Goal: Transaction & Acquisition: Book appointment/travel/reservation

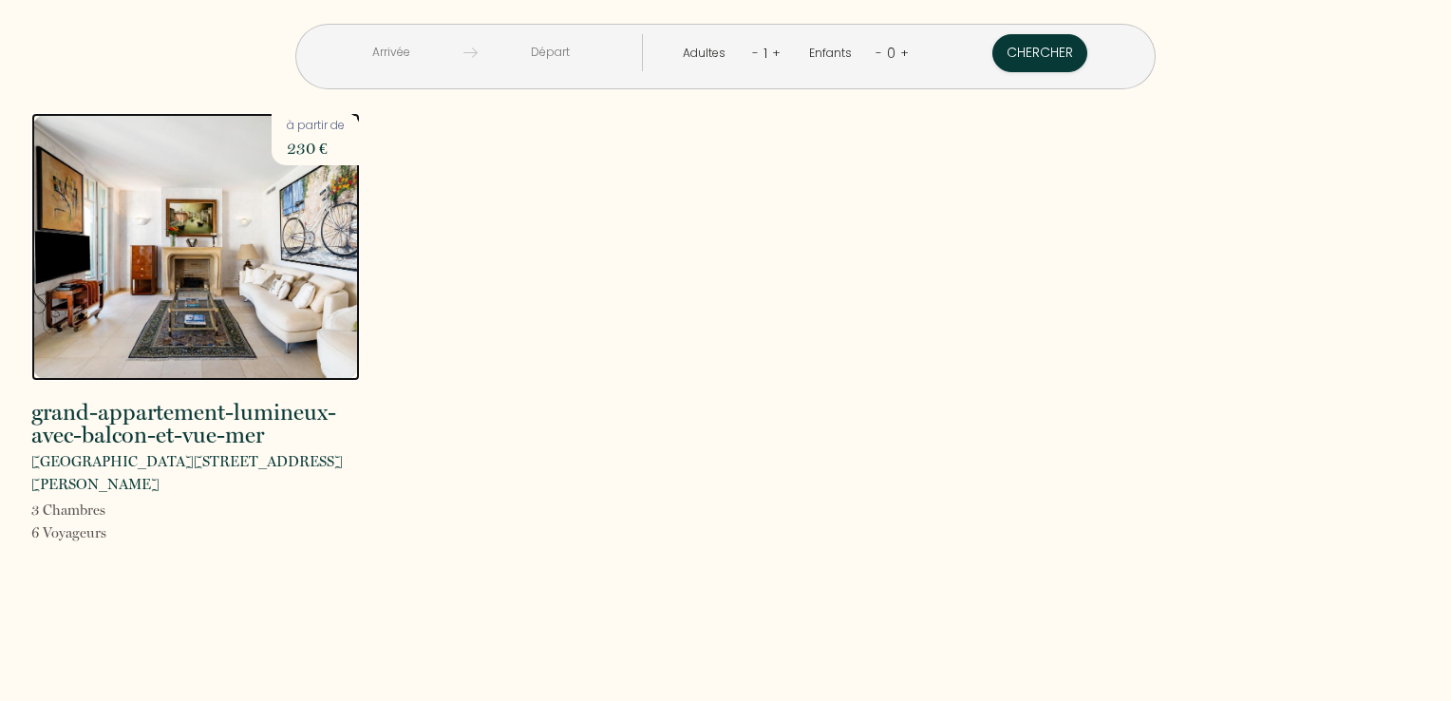
click at [142, 258] on img at bounding box center [195, 247] width 328 height 268
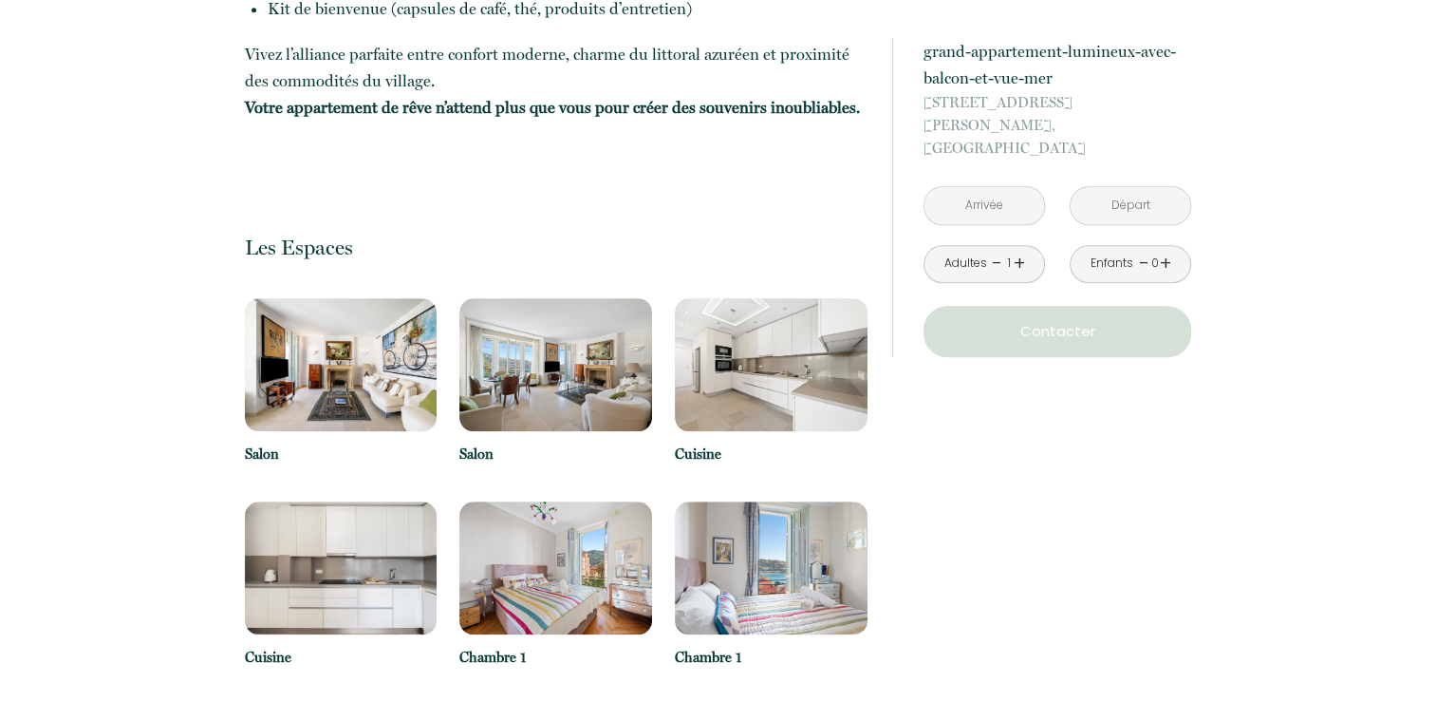
scroll to position [1804, 0]
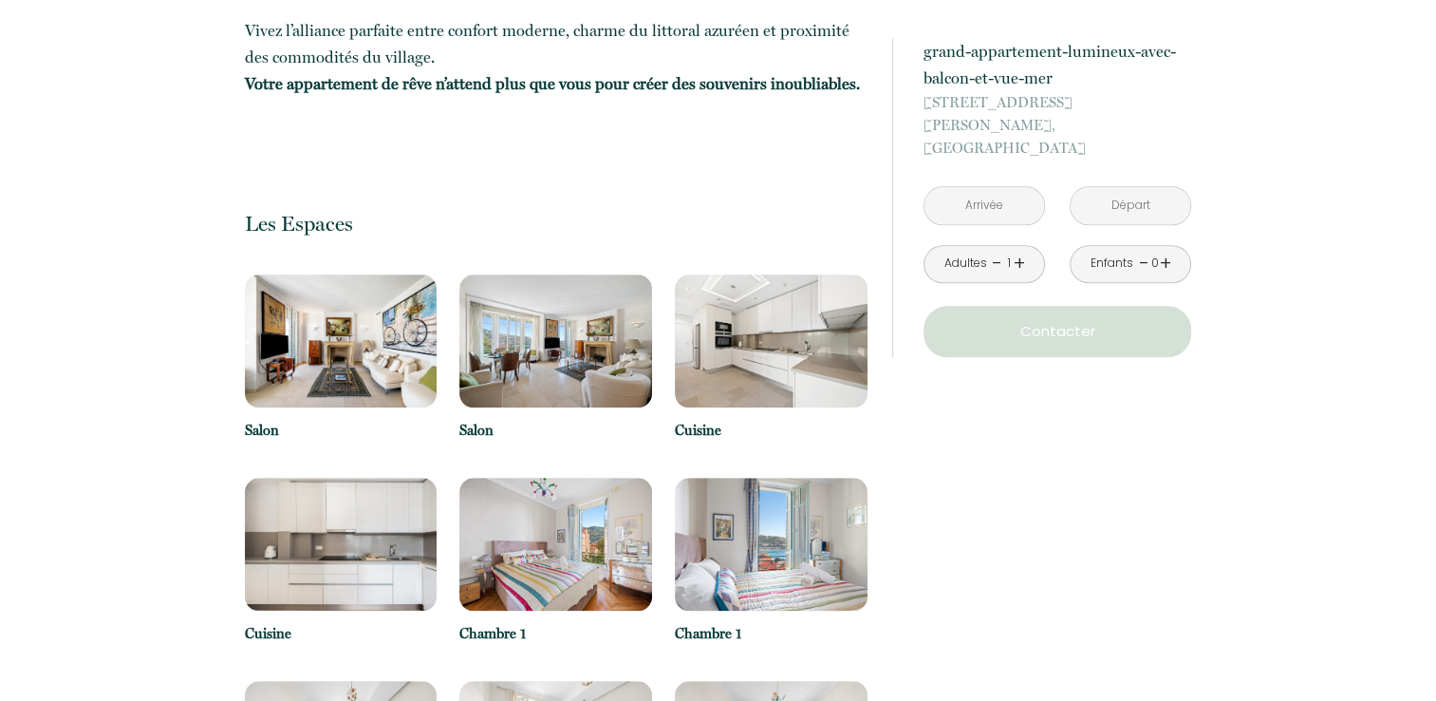
drag, startPoint x: 895, startPoint y: 253, endPoint x: 140, endPoint y: 139, distance: 764.2
click at [139, 138] on div "Retourner vers grand-appartement-lumineux-avec-balcon-et-vue-mer [STREET_ADDRES…" at bounding box center [718, 714] width 1436 height 4295
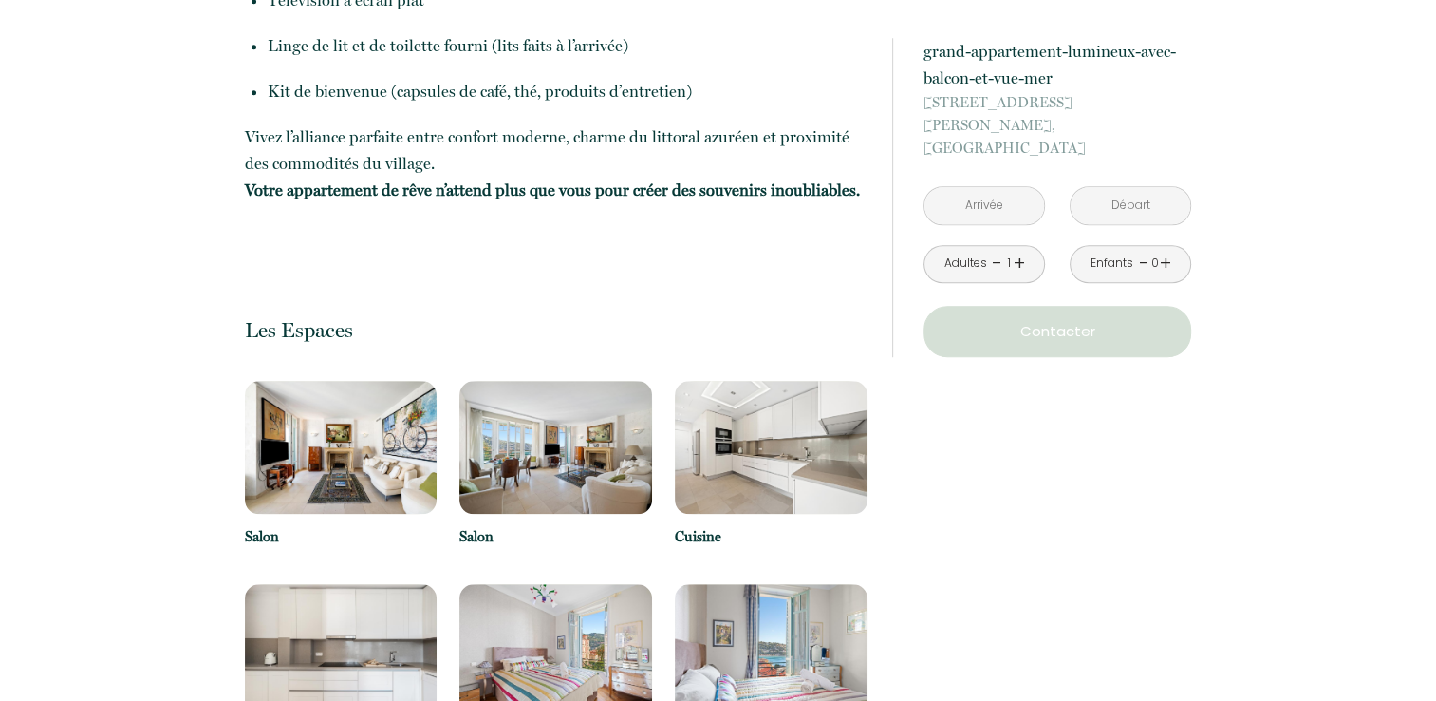
scroll to position [1849, 0]
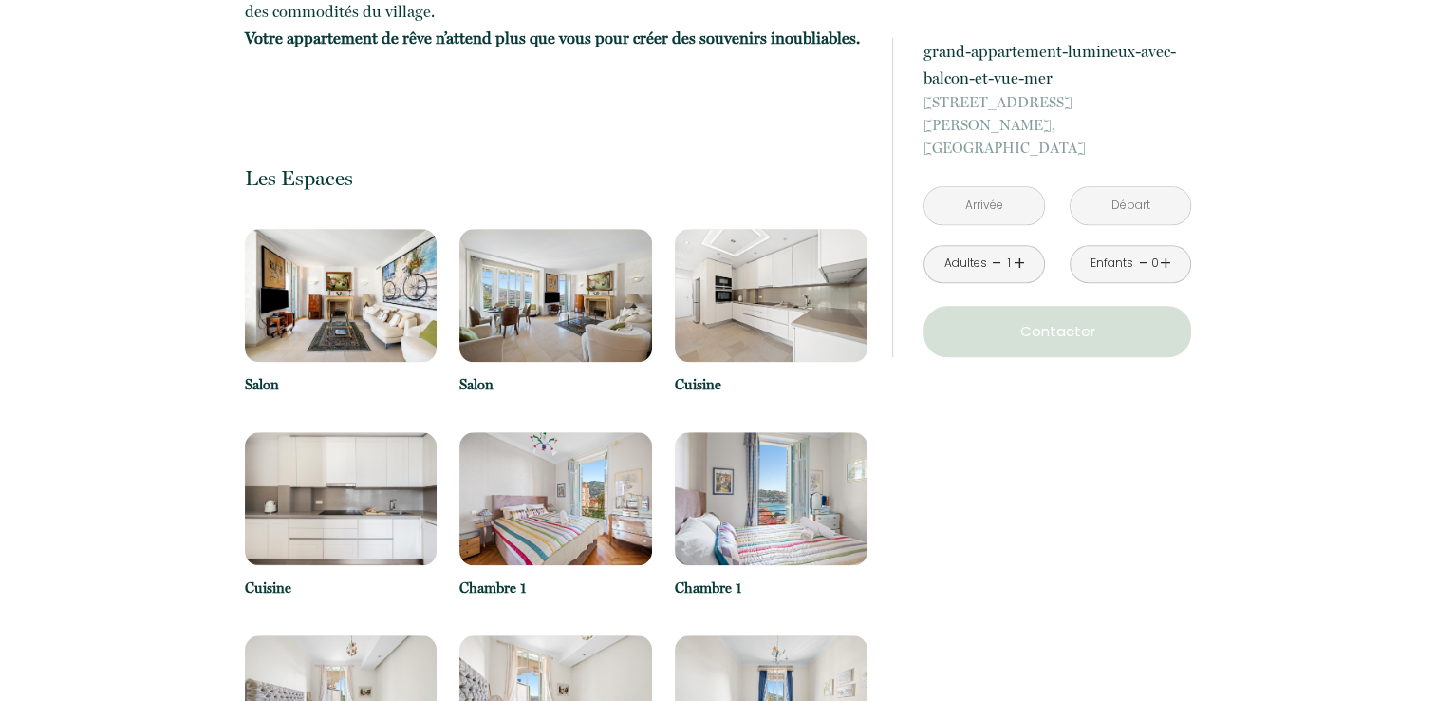
click at [330, 253] on img at bounding box center [341, 295] width 193 height 133
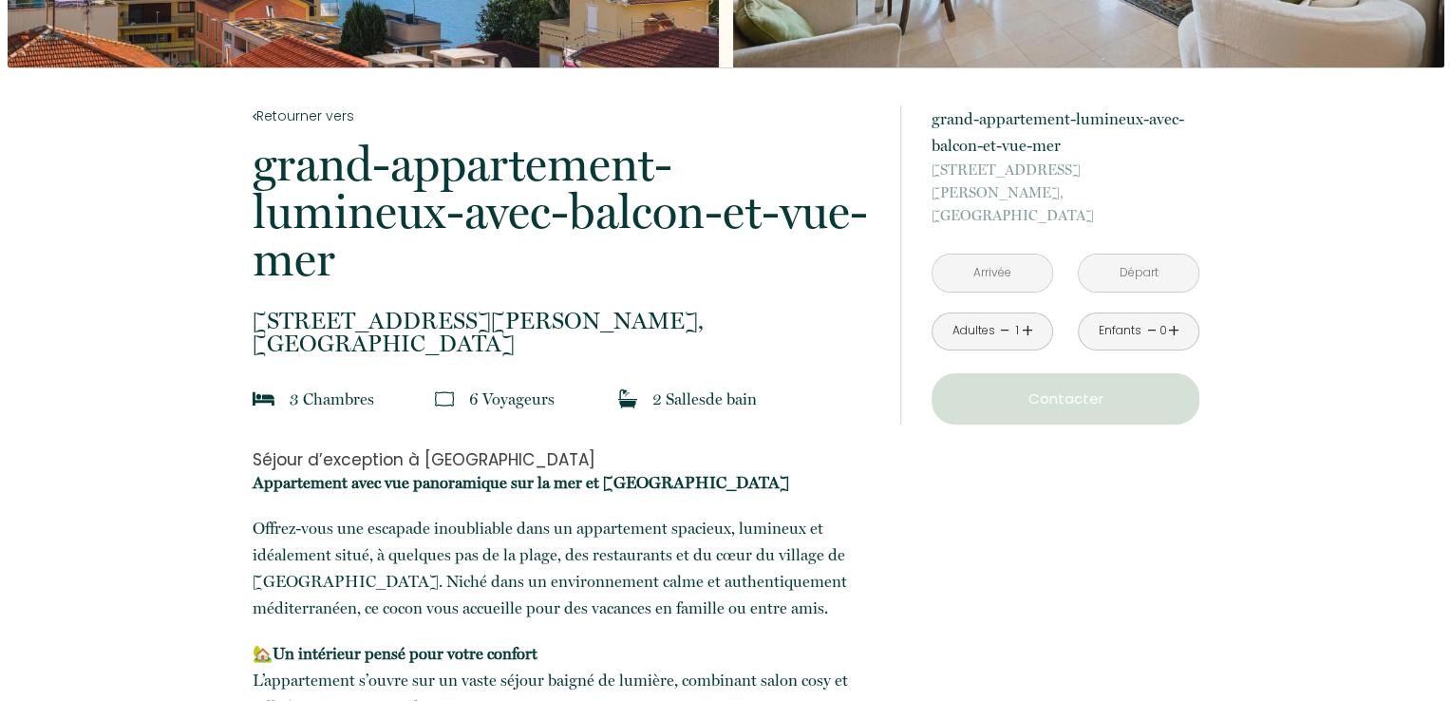
scroll to position [0, 0]
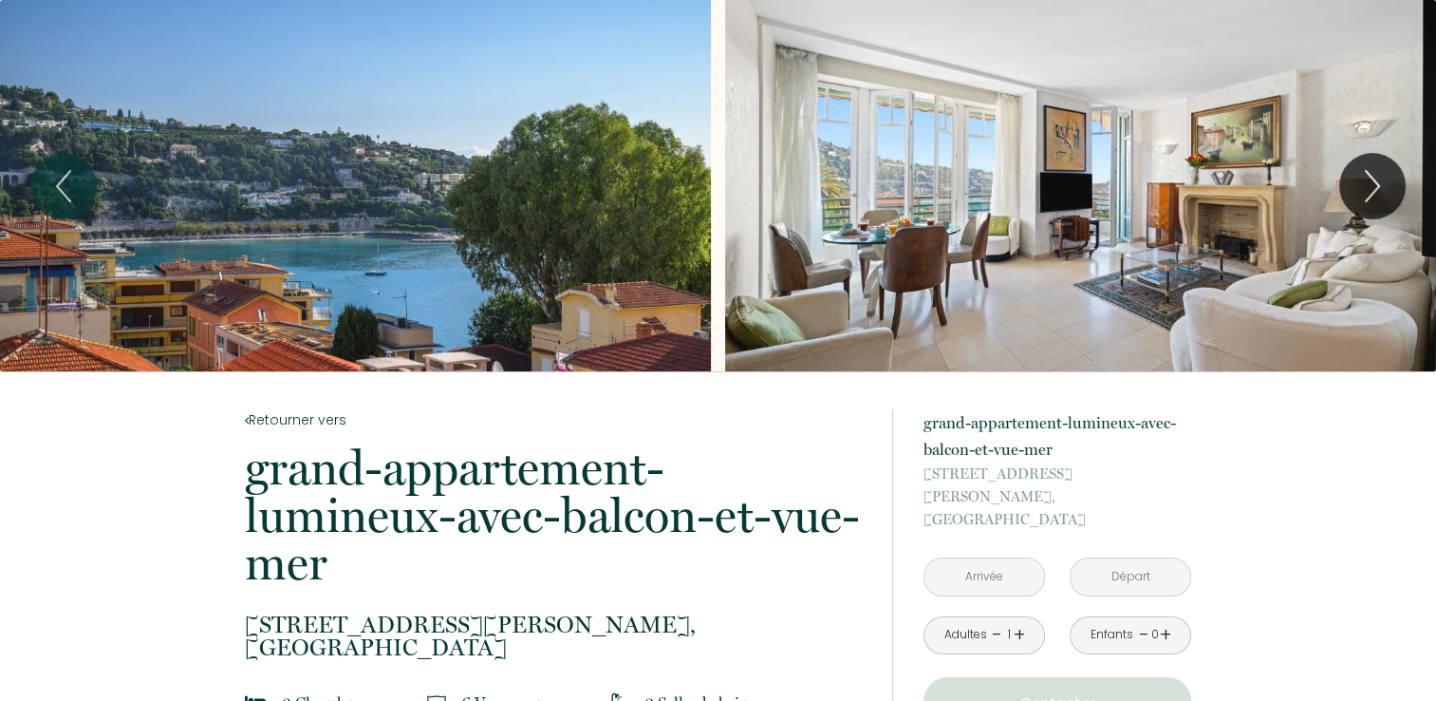
click at [461, 191] on div "Slideshow" at bounding box center [355, 185] width 711 height 371
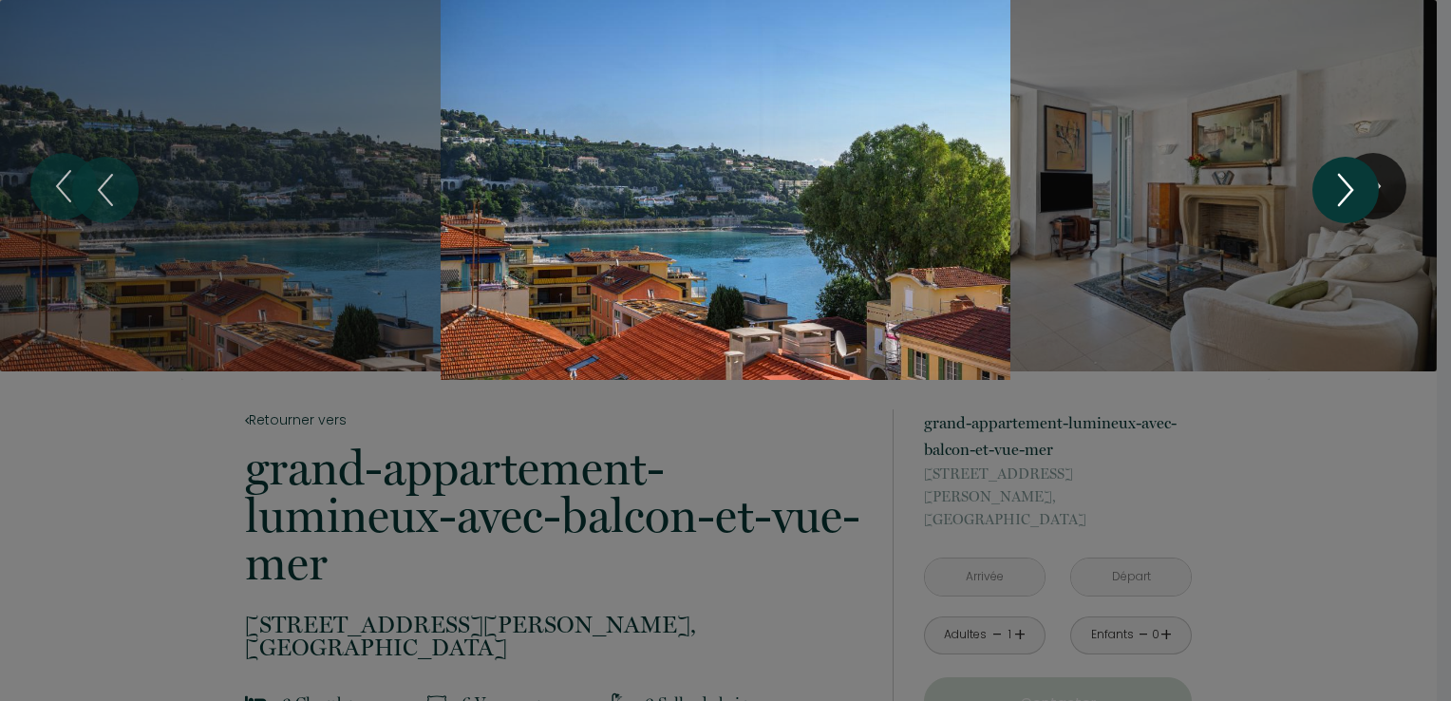
click at [1342, 191] on icon "Next" at bounding box center [1345, 189] width 40 height 57
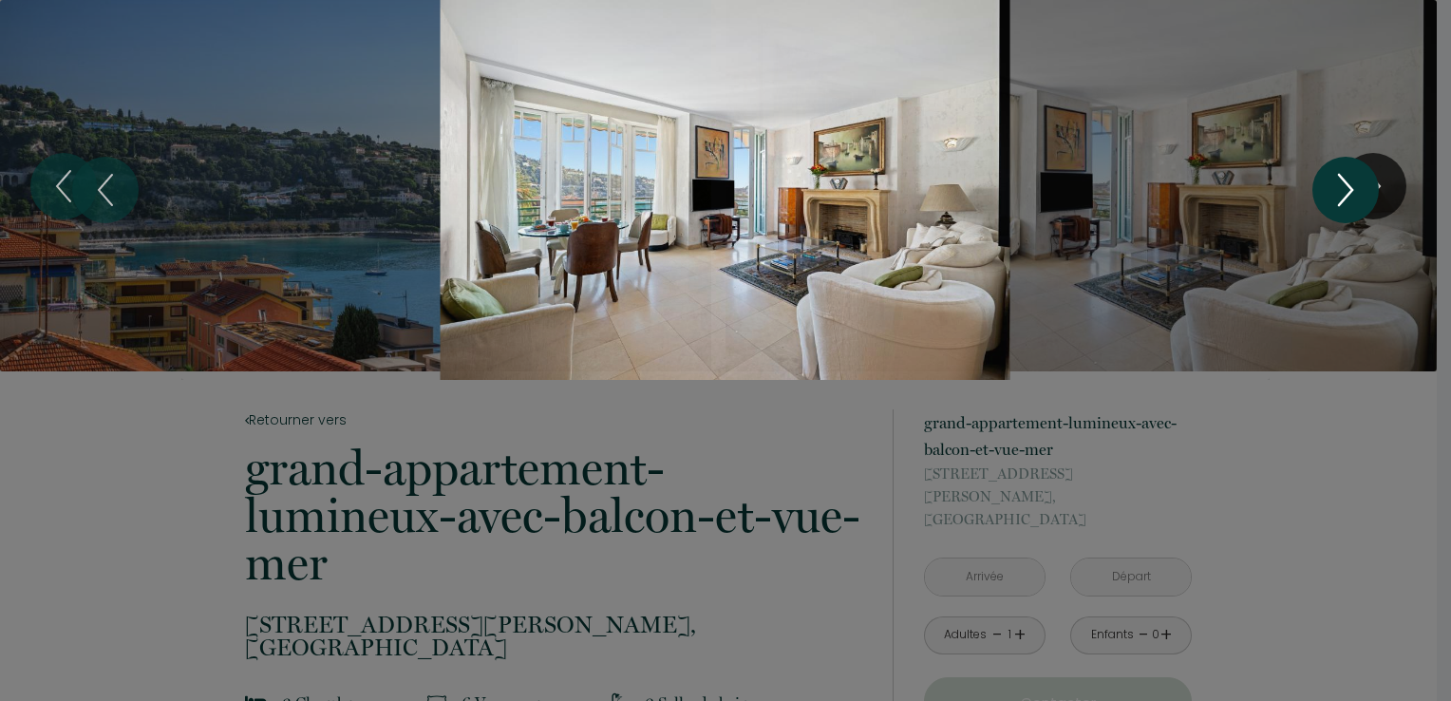
click at [1342, 191] on icon "Next" at bounding box center [1345, 189] width 40 height 57
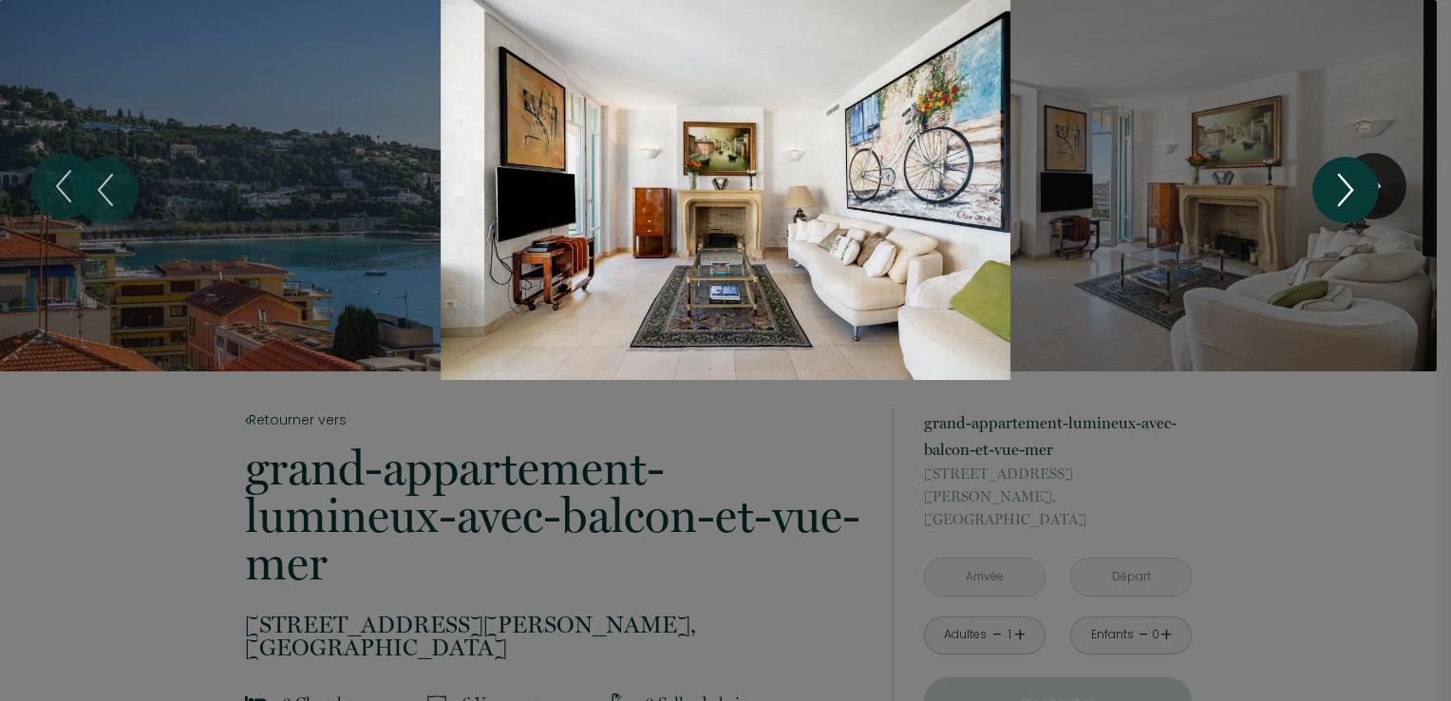
click at [1342, 191] on icon "Next" at bounding box center [1345, 189] width 40 height 57
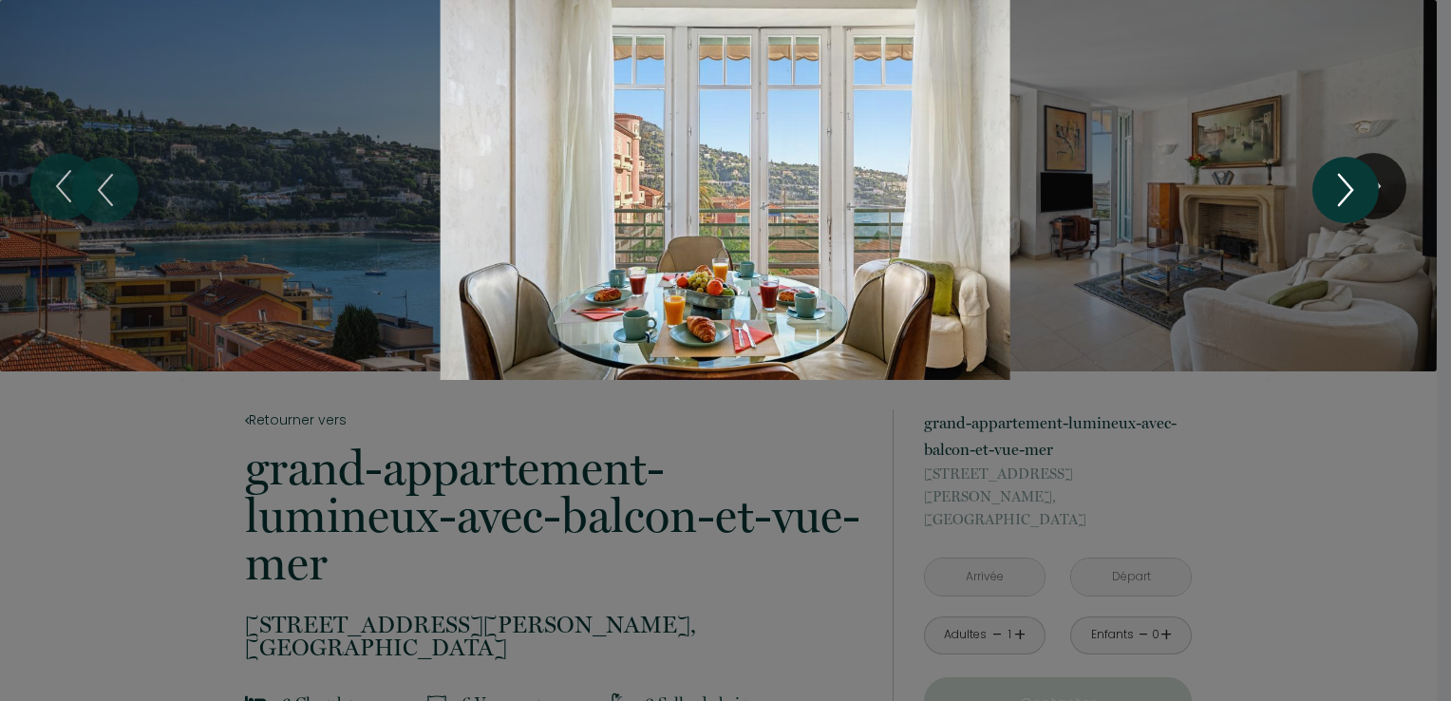
click at [1342, 191] on icon "Next" at bounding box center [1345, 189] width 40 height 57
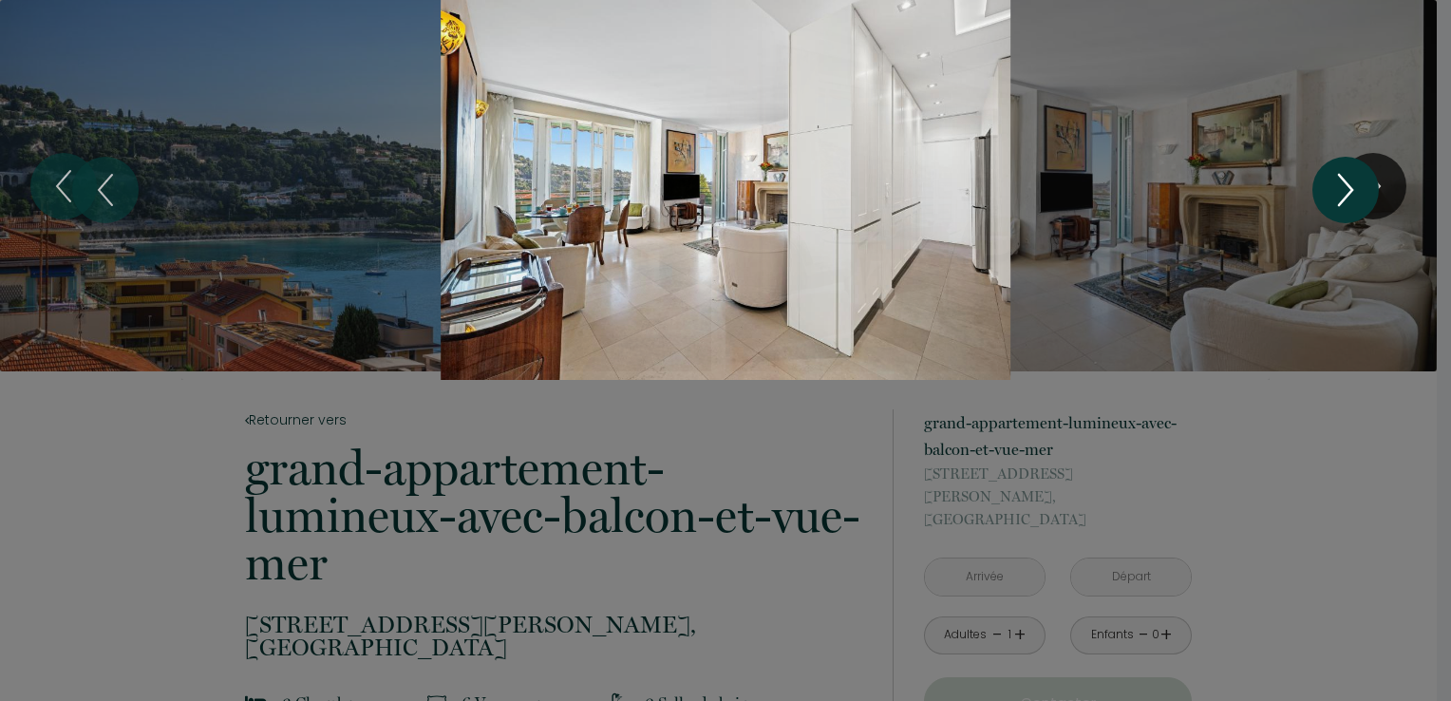
click at [1342, 191] on icon "Next" at bounding box center [1345, 189] width 40 height 57
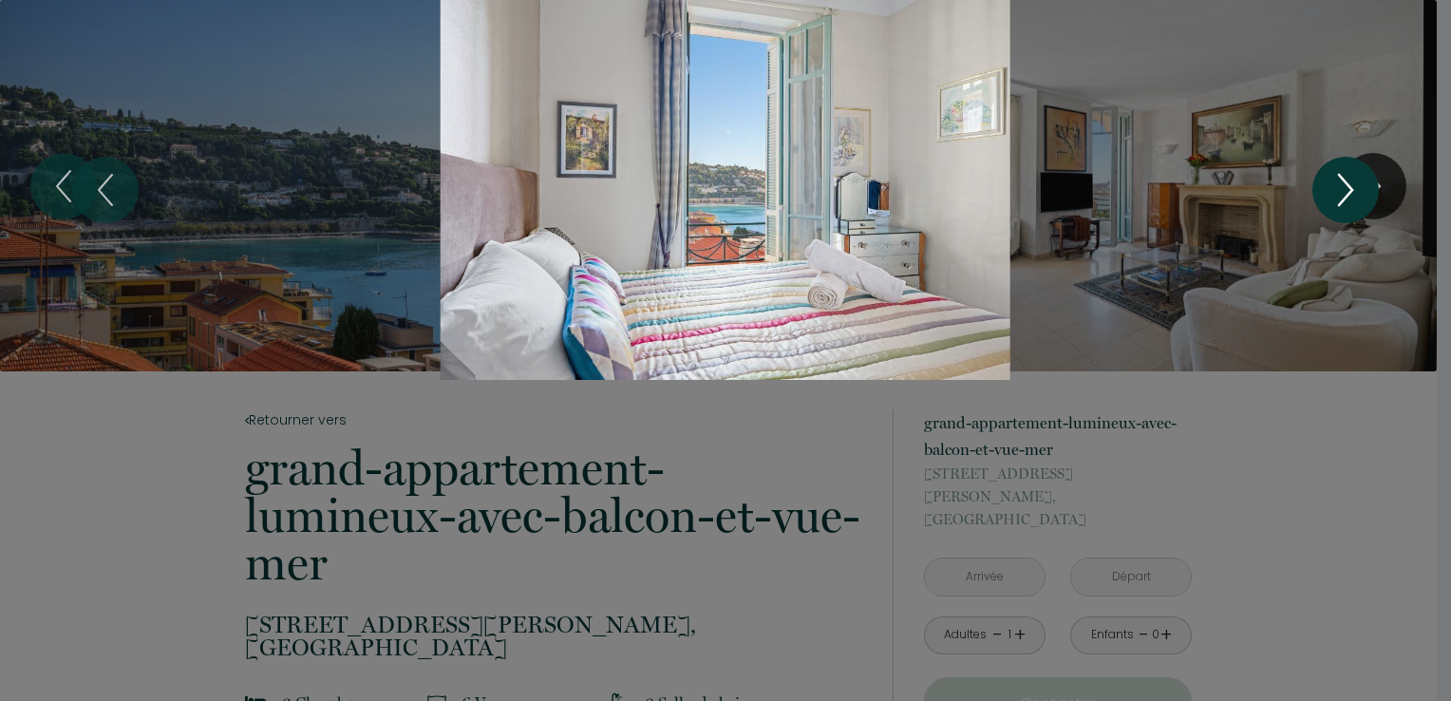
click at [1339, 190] on icon "Next" at bounding box center [1345, 189] width 40 height 57
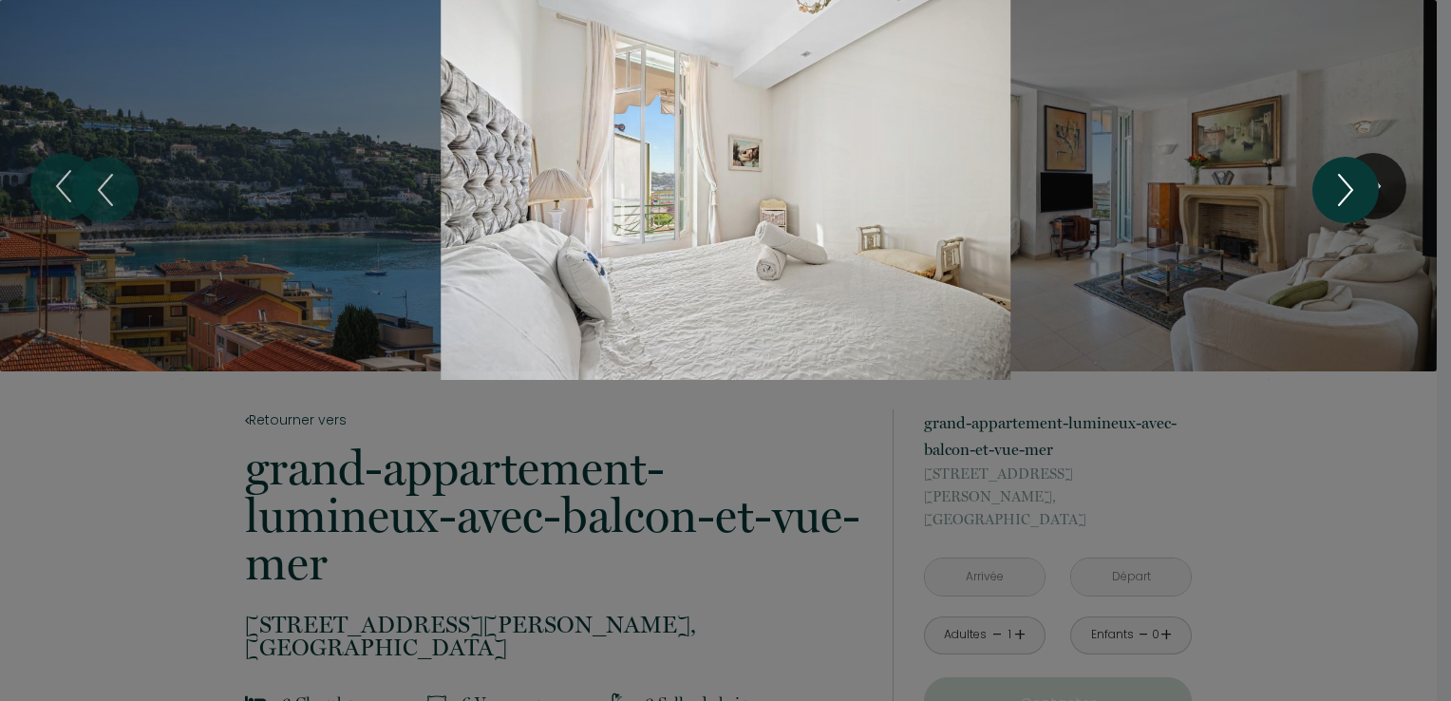
click at [1317, 193] on button "Next" at bounding box center [1345, 190] width 66 height 66
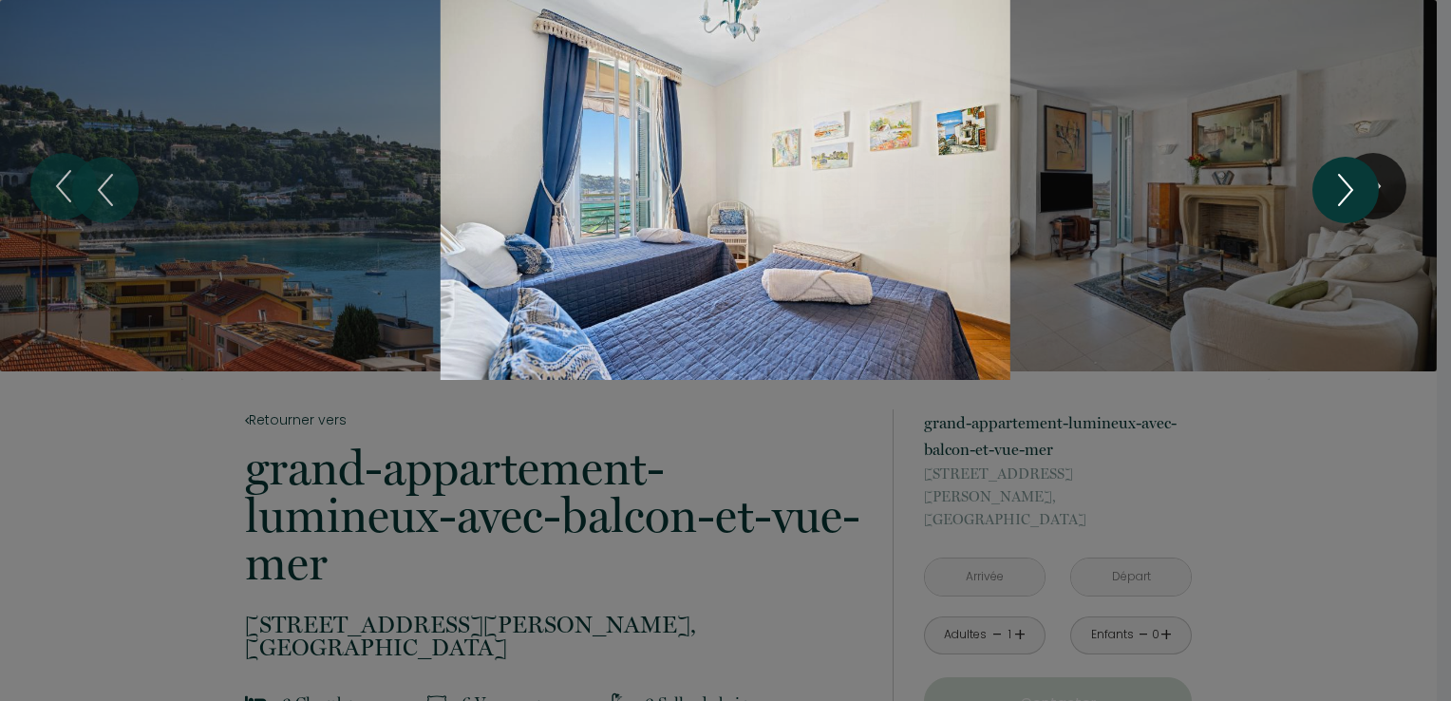
click at [1317, 193] on button "Next" at bounding box center [1345, 190] width 66 height 66
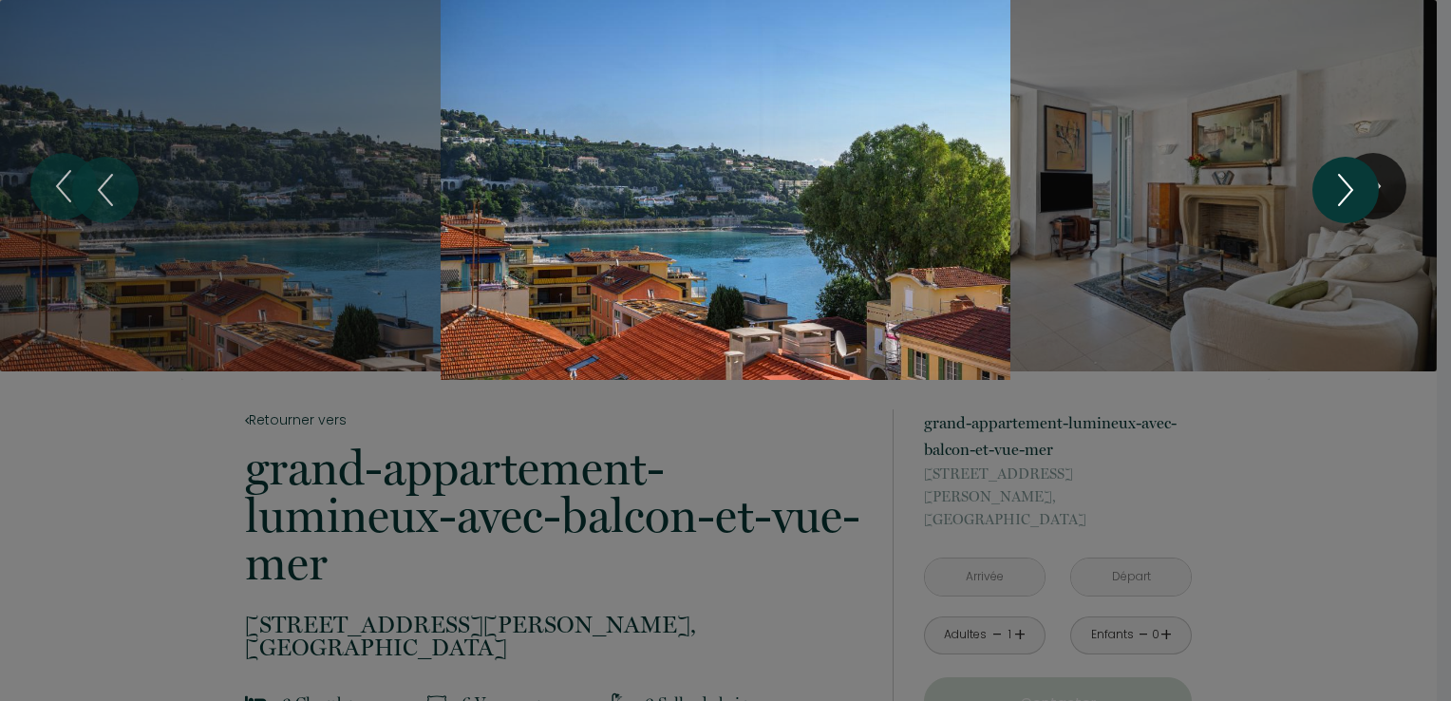
click at [1317, 193] on button "Next" at bounding box center [1345, 190] width 66 height 66
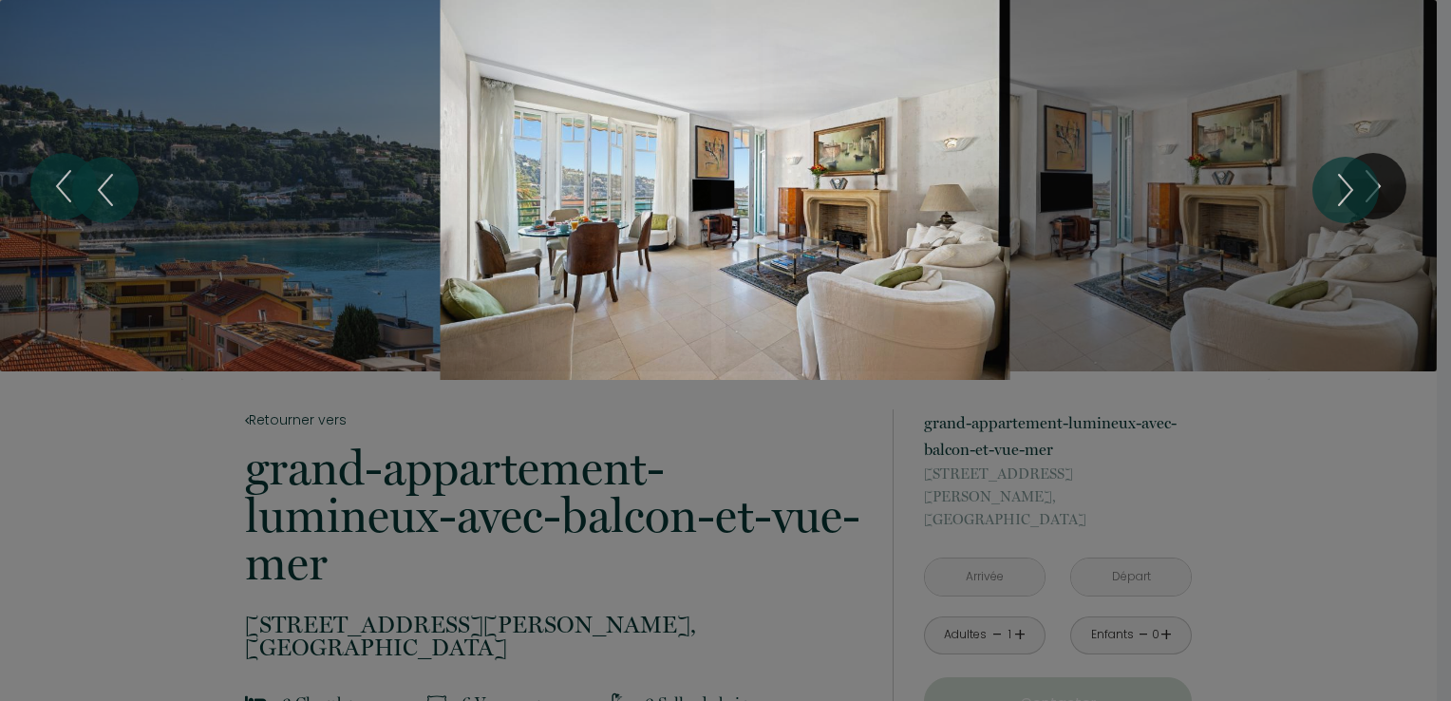
click at [1300, 502] on div at bounding box center [725, 350] width 1451 height 701
click at [82, 442] on div at bounding box center [725, 350] width 1451 height 701
click at [114, 191] on icon "Previous" at bounding box center [105, 189] width 40 height 57
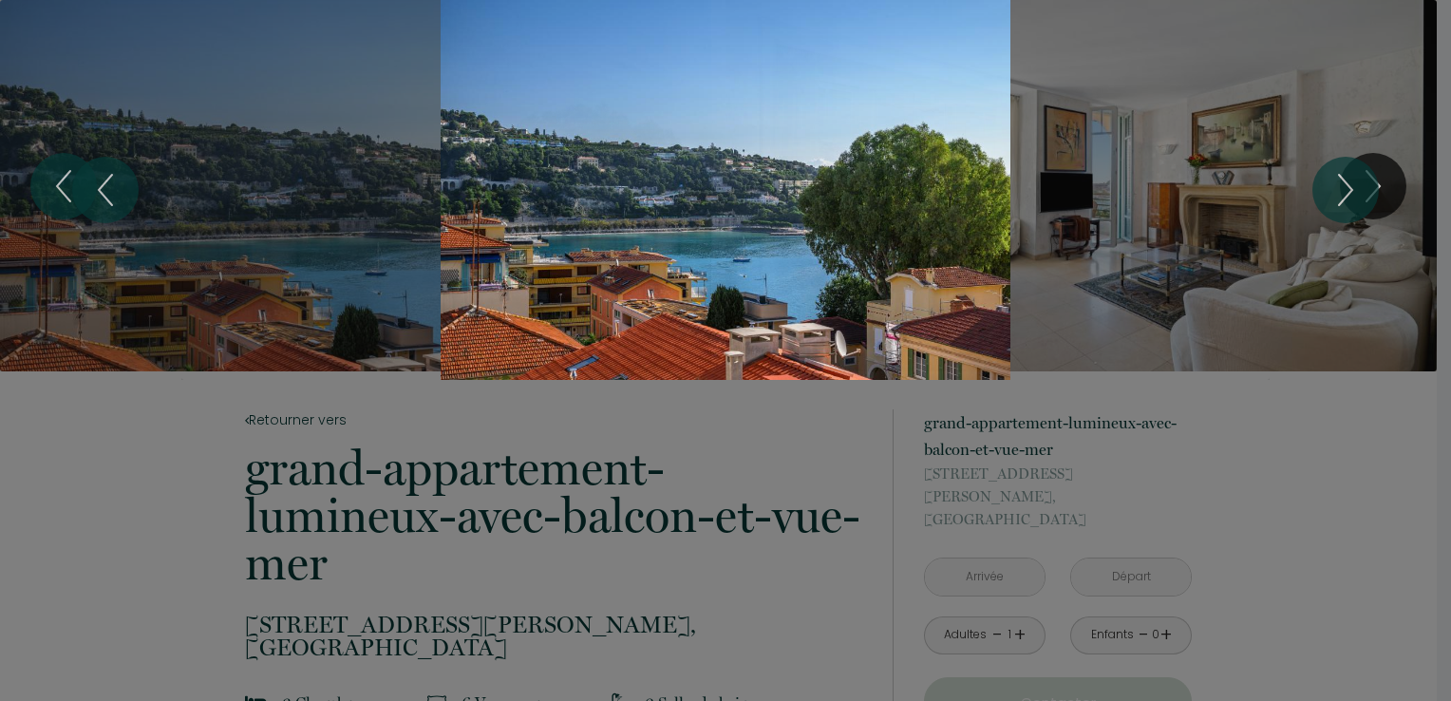
click at [1295, 435] on div at bounding box center [725, 350] width 1451 height 701
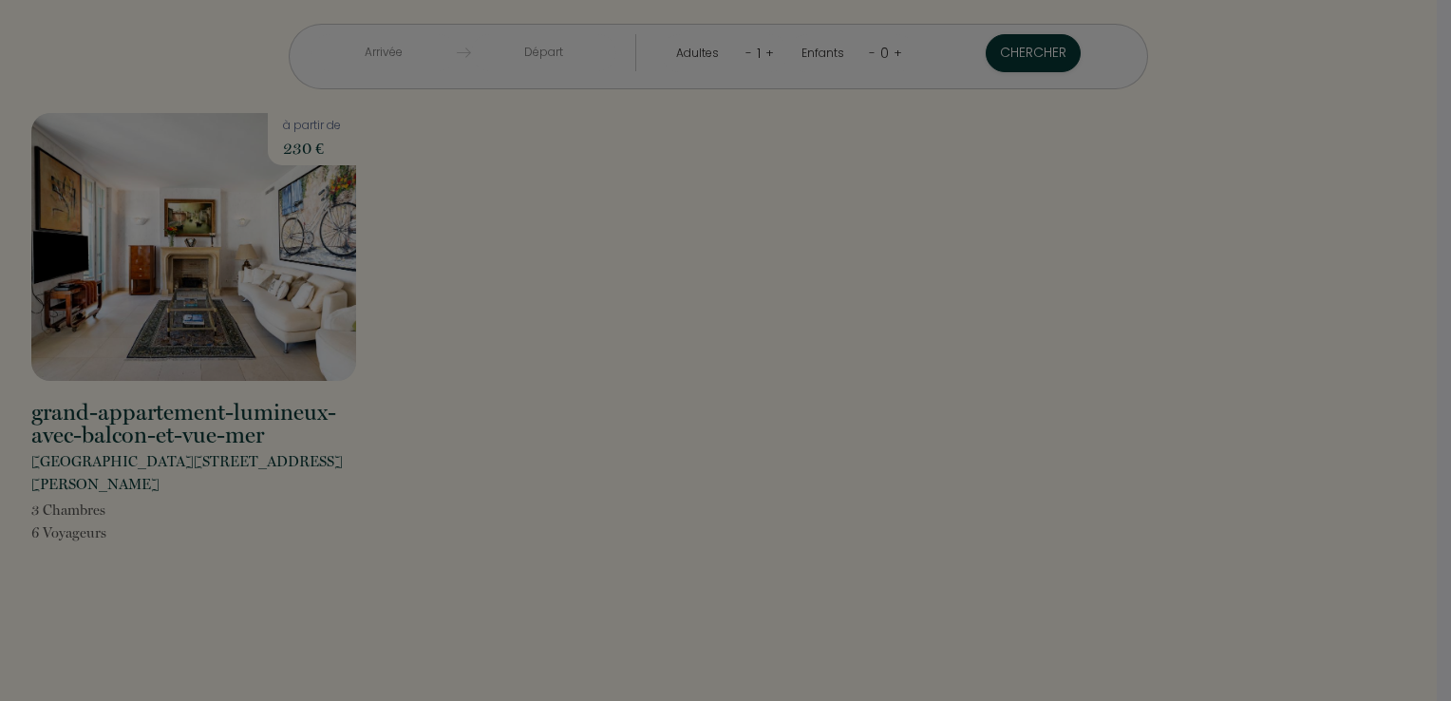
click at [699, 32] on div at bounding box center [725, 350] width 1451 height 701
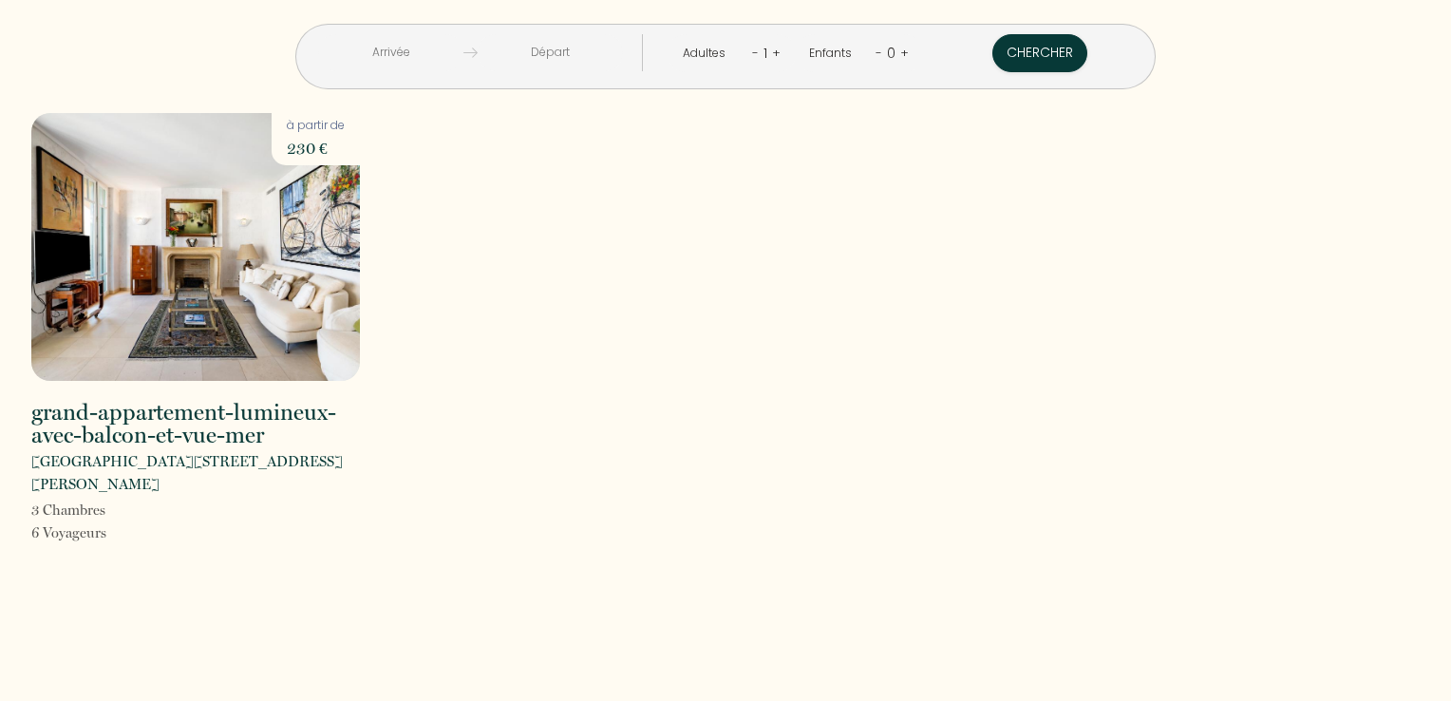
click at [463, 55] on input "text" at bounding box center [390, 52] width 145 height 37
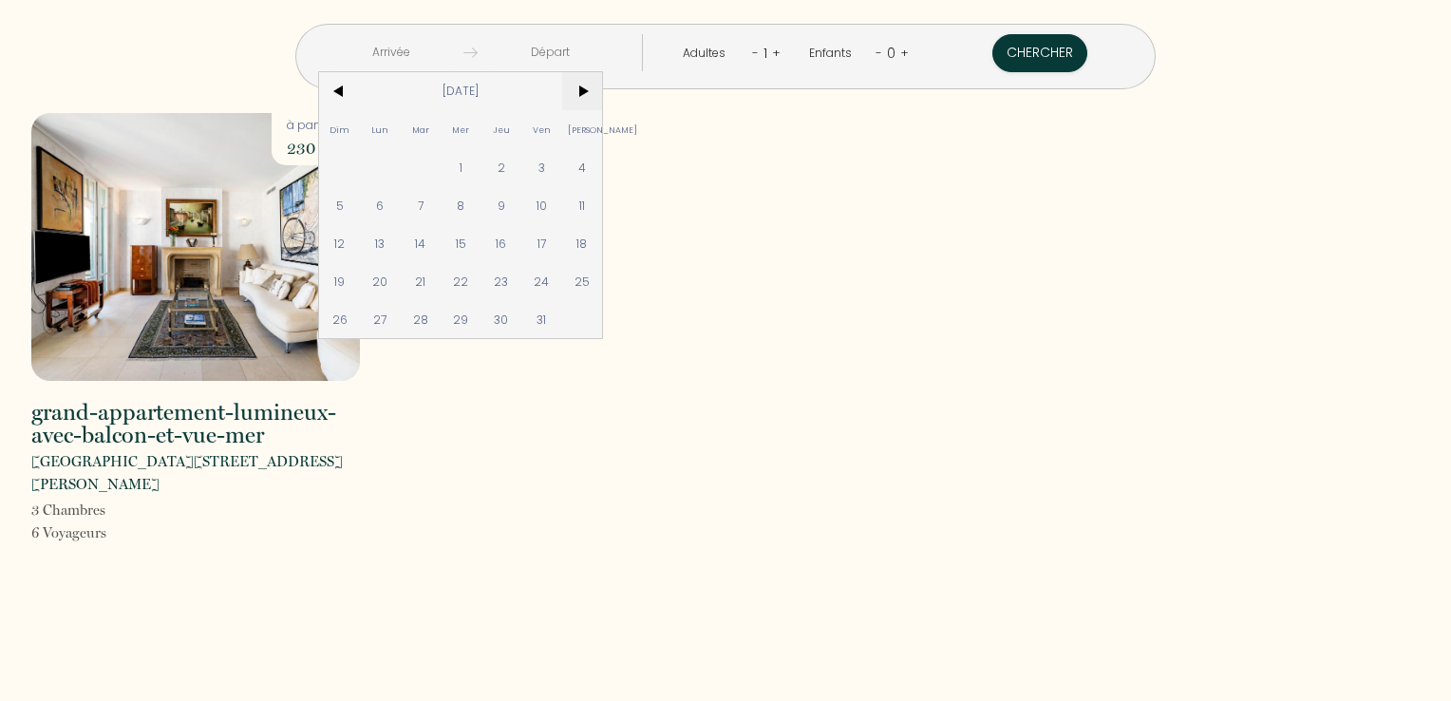
click at [603, 84] on span ">" at bounding box center [582, 91] width 41 height 38
click at [603, 85] on span ">" at bounding box center [582, 91] width 41 height 38
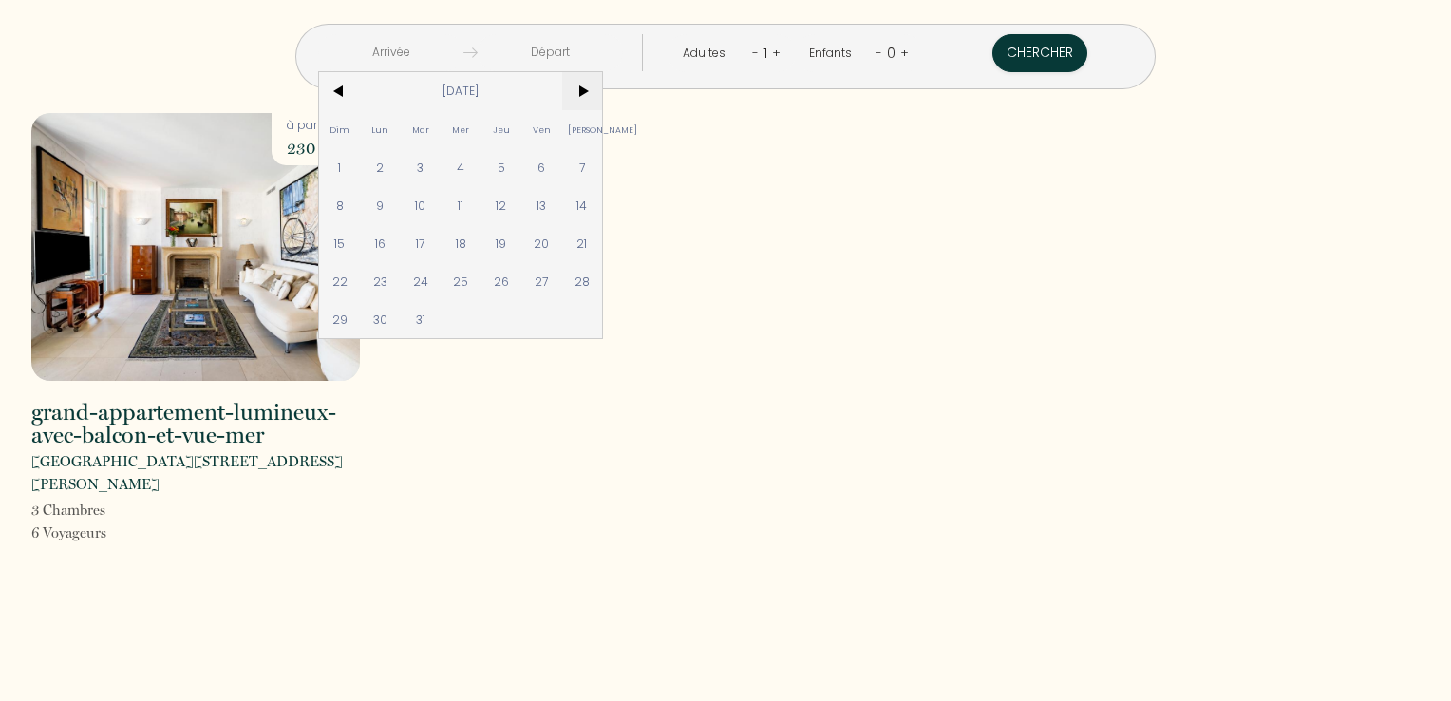
click at [603, 85] on span ">" at bounding box center [582, 91] width 41 height 38
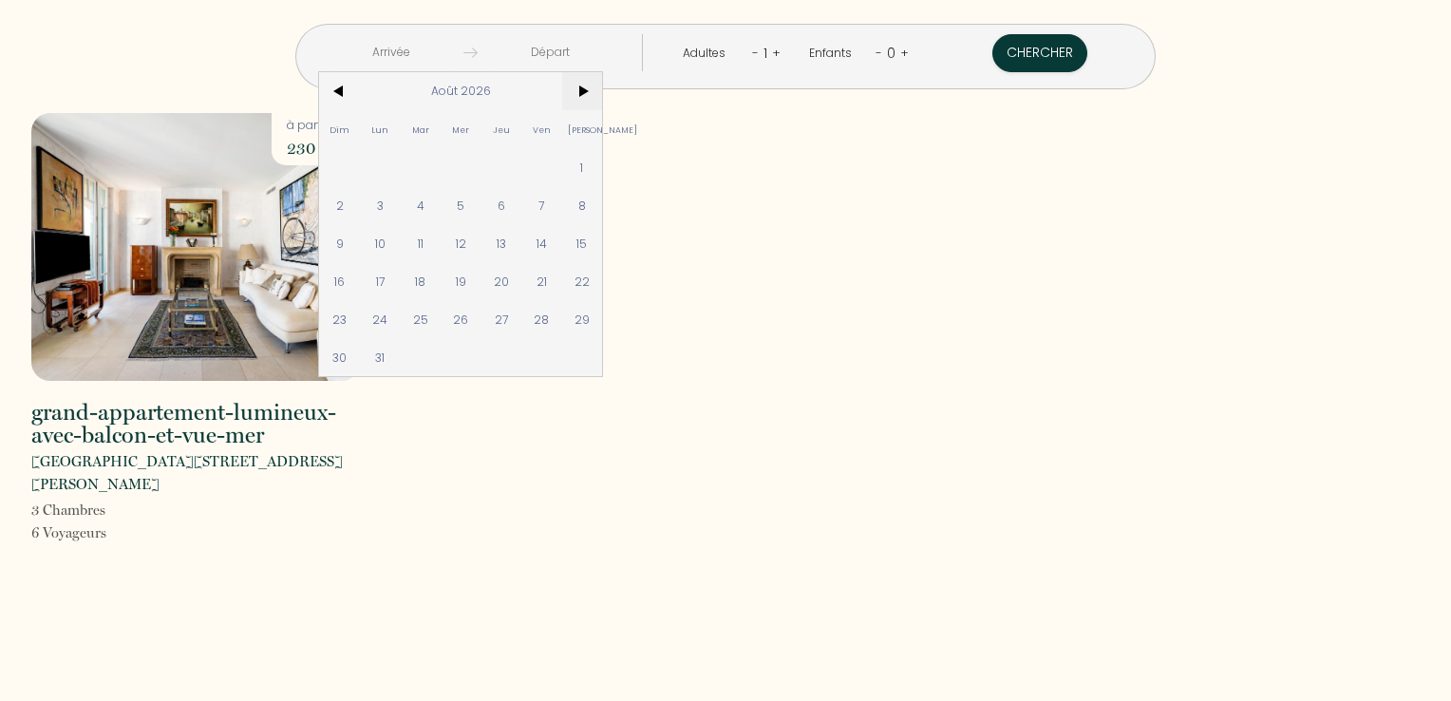
click at [603, 85] on span ">" at bounding box center [582, 91] width 41 height 38
click at [360, 88] on span "<" at bounding box center [339, 91] width 41 height 38
click at [360, 86] on span "<" at bounding box center [339, 91] width 41 height 38
click at [360, 237] on span "9" at bounding box center [339, 243] width 41 height 38
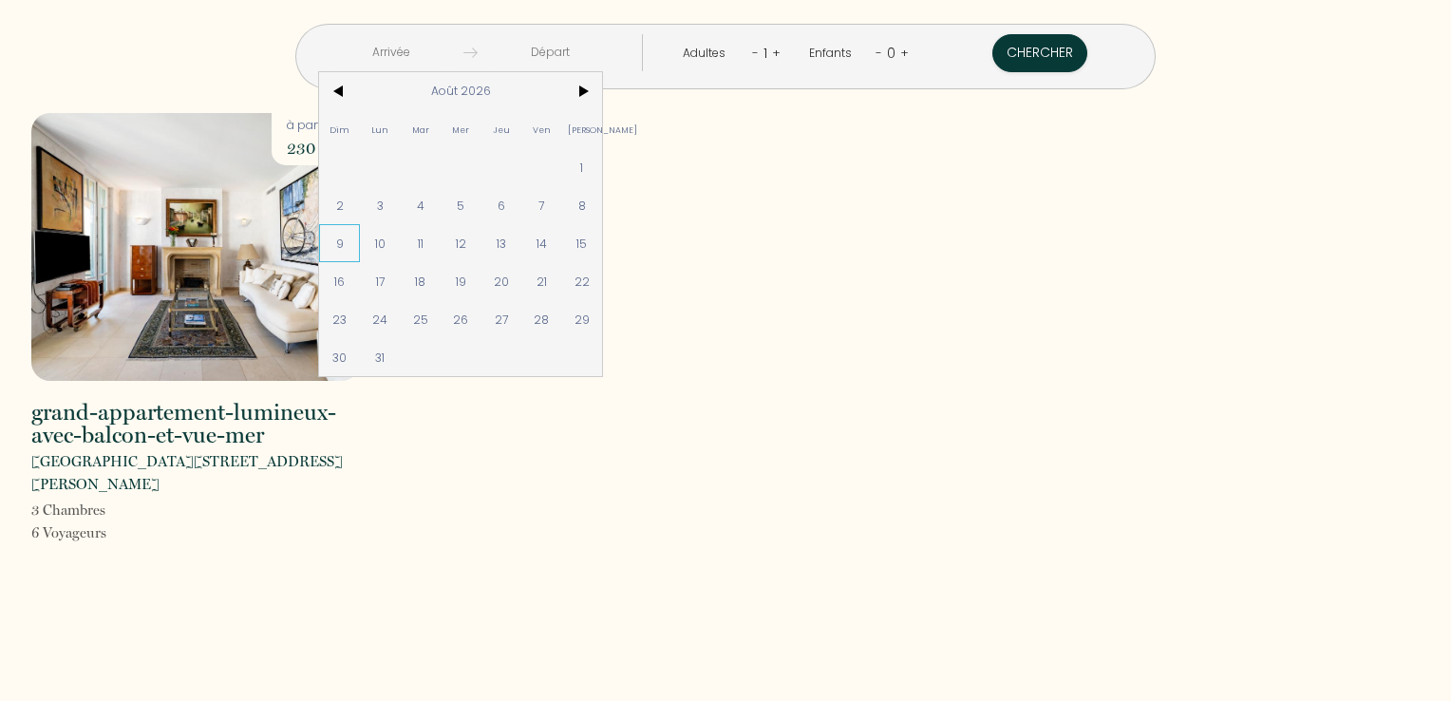
type input "Dim 09 Août 2026"
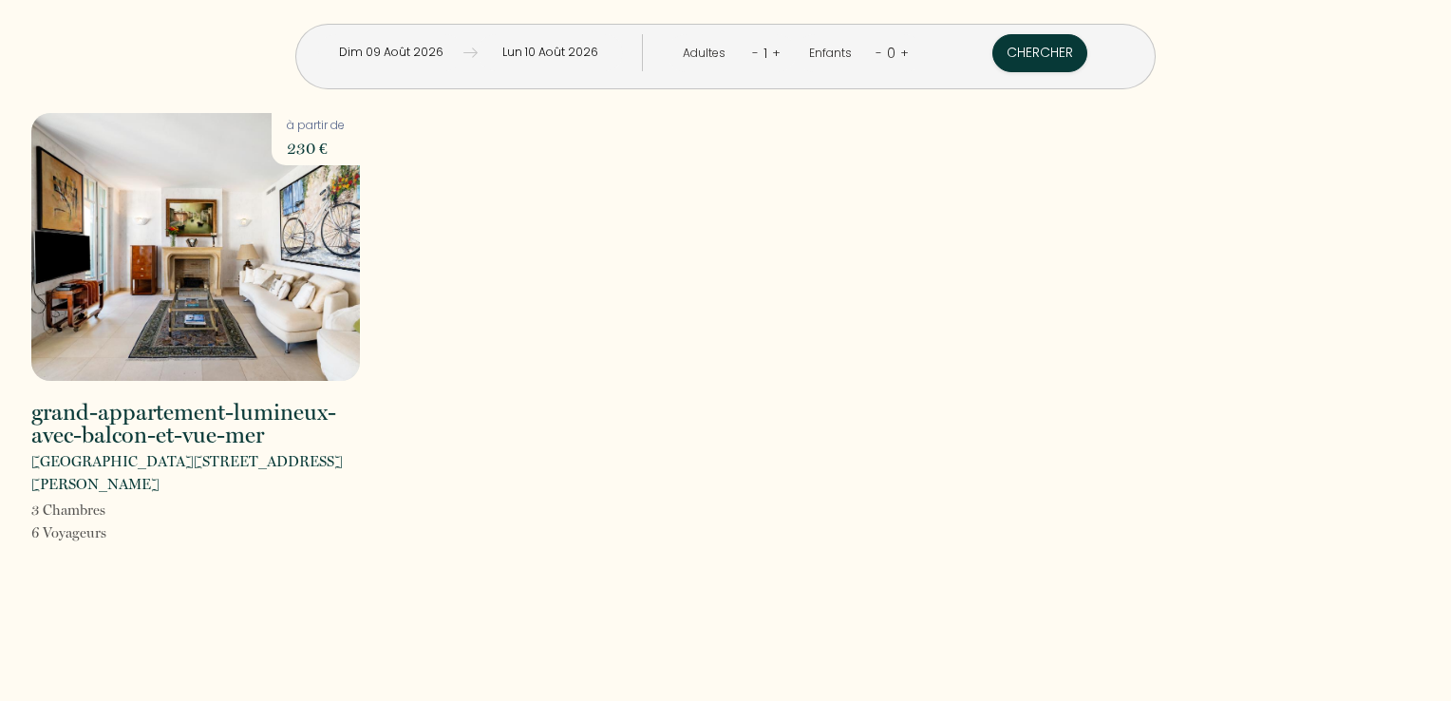
click at [608, 51] on input "Lun 10 Août 2026" at bounding box center [550, 52] width 145 height 37
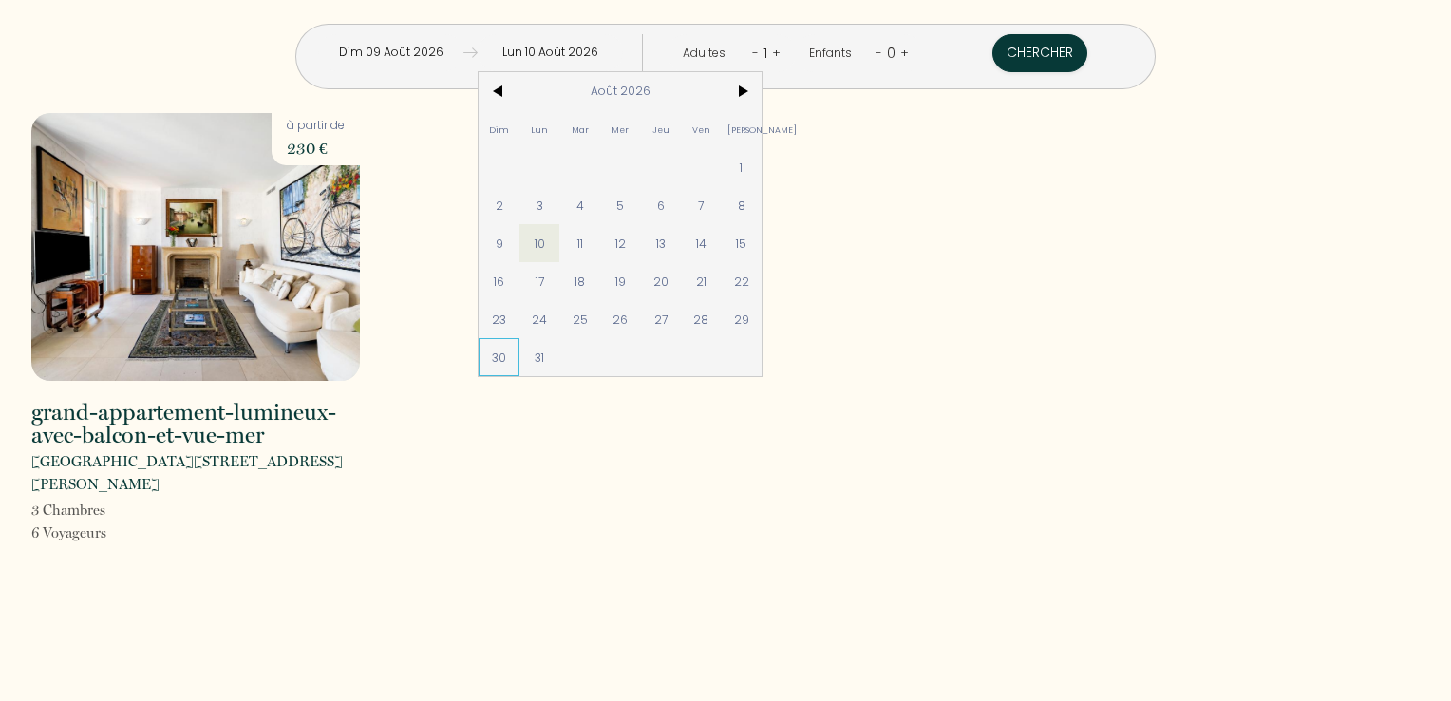
click at [519, 350] on span "30" at bounding box center [498, 357] width 41 height 38
type input "Dim 30 Août 2026"
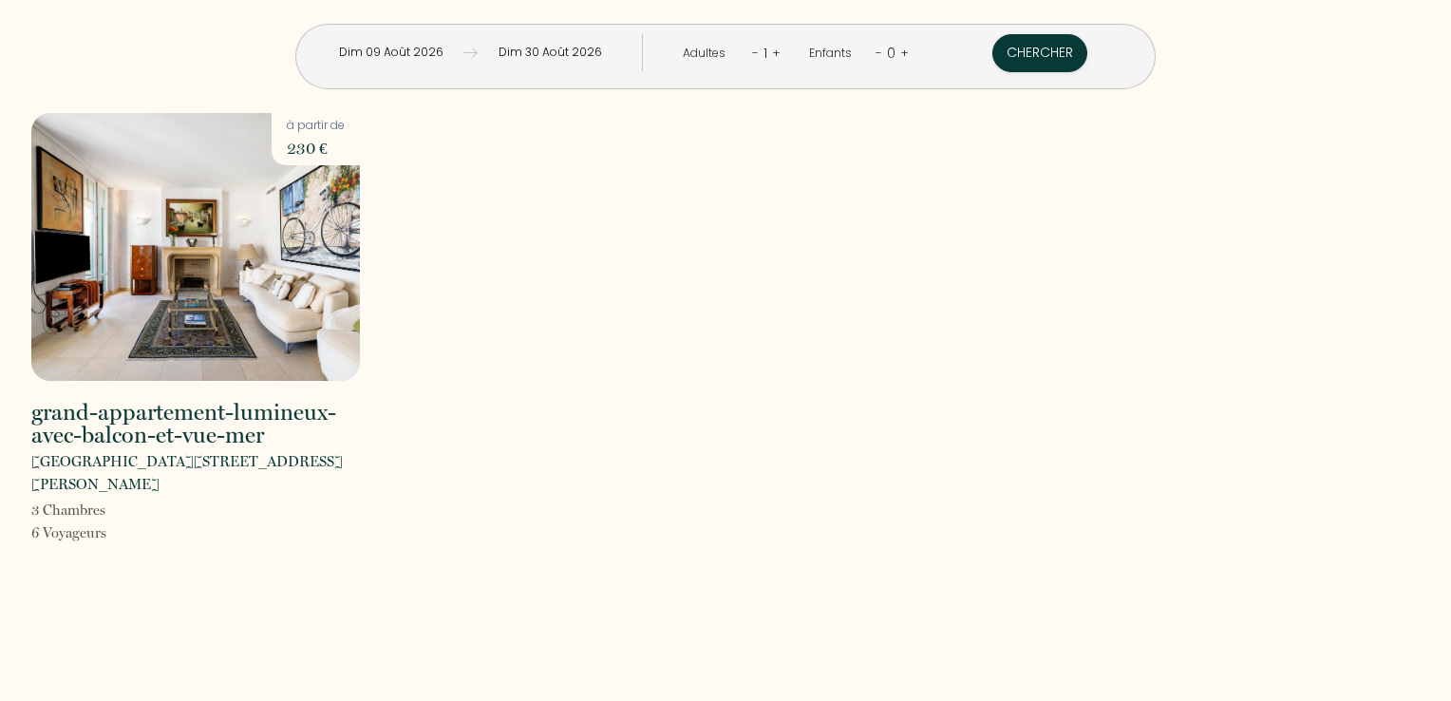
click at [772, 51] on link "+" at bounding box center [776, 53] width 9 height 18
click at [773, 51] on link "+" at bounding box center [777, 53] width 9 height 18
click at [902, 53] on link "+" at bounding box center [906, 53] width 9 height 18
drag, startPoint x: 867, startPoint y: 53, endPoint x: 851, endPoint y: 116, distance: 64.7
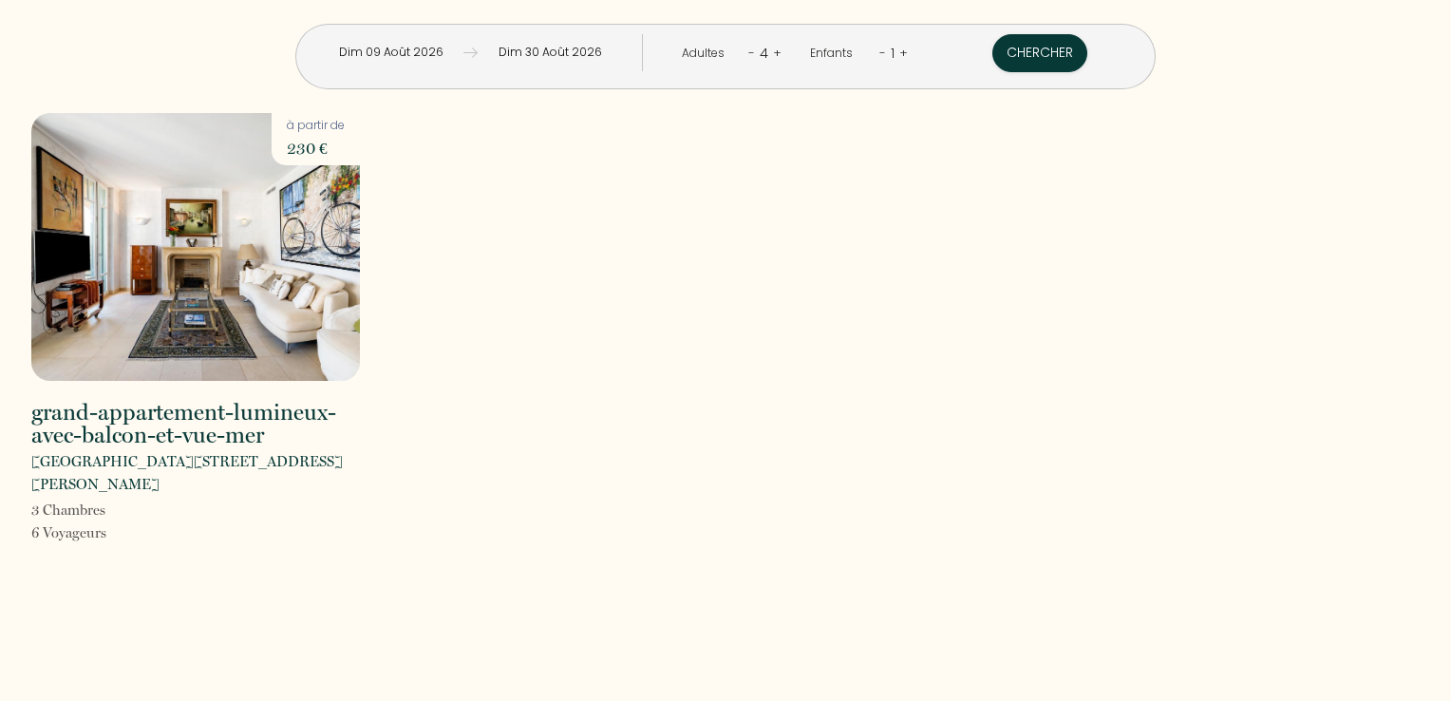
click at [851, 116] on div "grand-appartement-lumineux-avec-balcon-et-vue-mer Villefranche-sur-Mer - 1 Aven…" at bounding box center [725, 341] width 1413 height 456
click at [899, 49] on link "+" at bounding box center [903, 53] width 9 height 18
click at [901, 49] on link "+" at bounding box center [905, 53] width 9 height 18
drag, startPoint x: 866, startPoint y: 49, endPoint x: 852, endPoint y: 145, distance: 96.9
click at [852, 145] on div "grand-appartement-lumineux-avec-balcon-et-vue-mer Villefranche-sur-Mer - 1 Aven…" at bounding box center [725, 341] width 1413 height 456
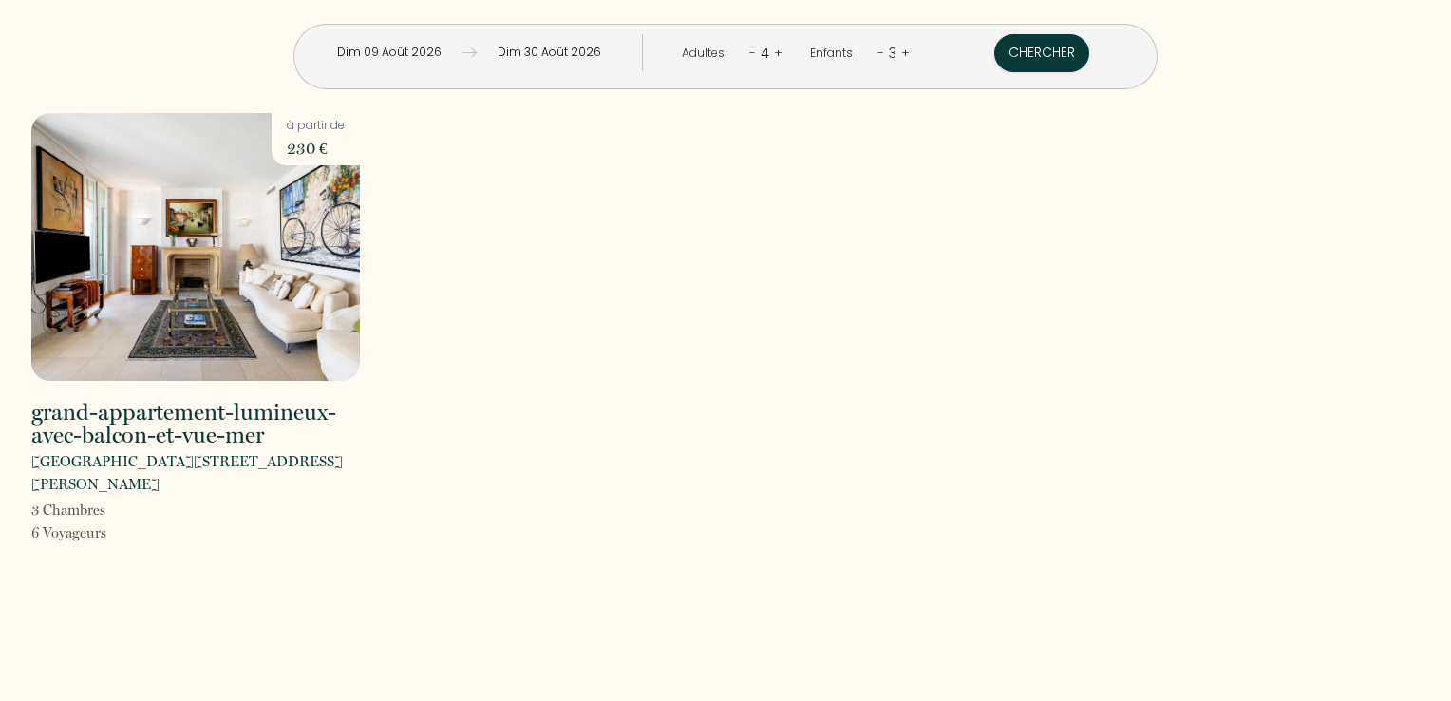
click at [877, 55] on link "-" at bounding box center [880, 53] width 7 height 18
click at [884, 51] on div "2" at bounding box center [892, 53] width 17 height 30
click at [994, 49] on button "Chercher" at bounding box center [1041, 53] width 95 height 38
click at [994, 48] on button "Chercher" at bounding box center [1041, 53] width 95 height 38
click at [273, 272] on img at bounding box center [195, 247] width 328 height 268
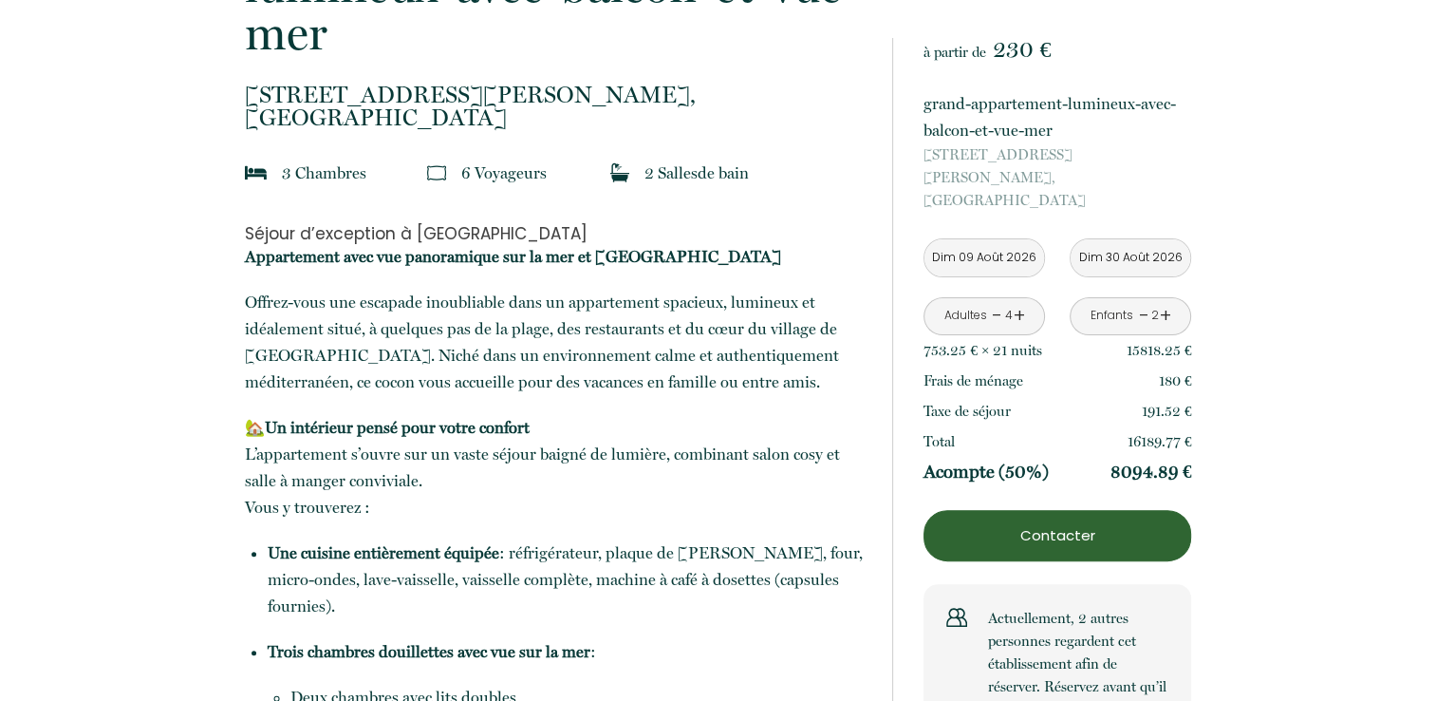
scroll to position [570, 0]
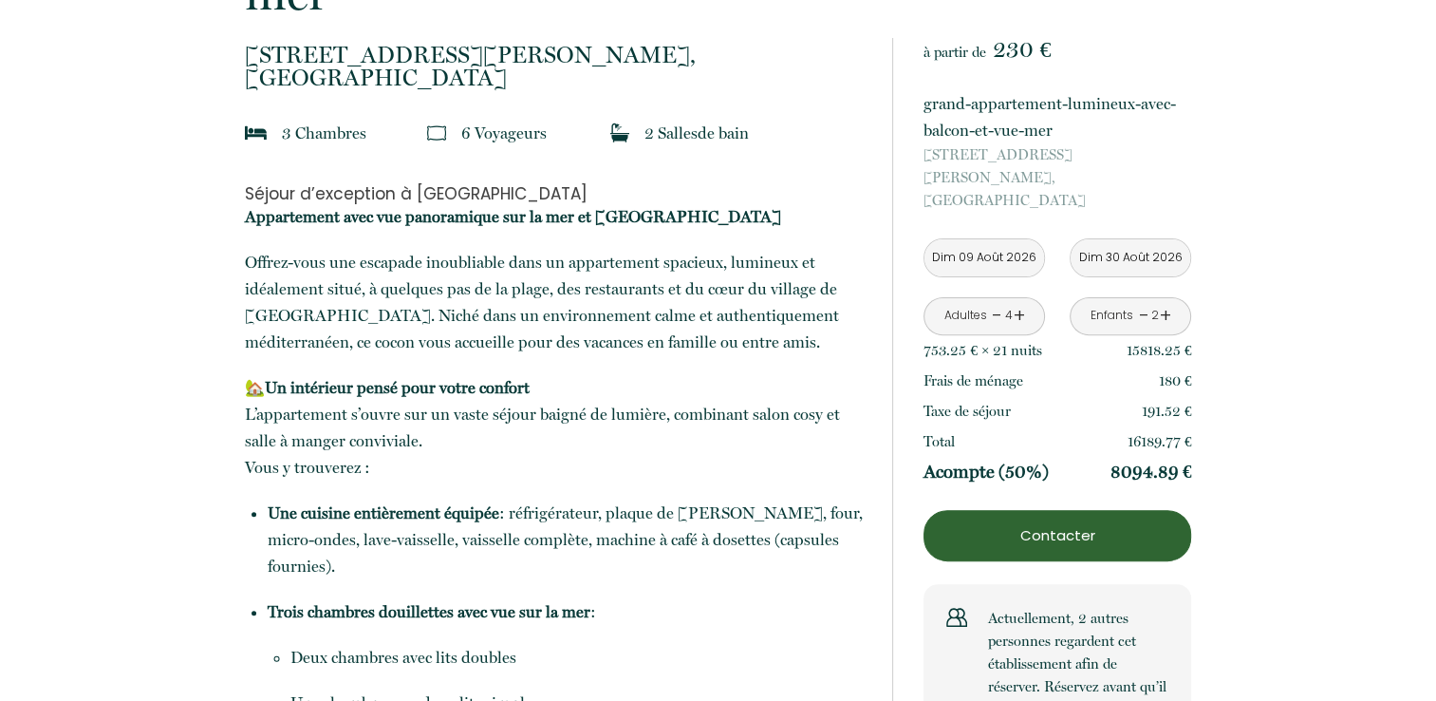
click at [1113, 239] on input "Dim 30 Août 2026" at bounding box center [1131, 257] width 120 height 37
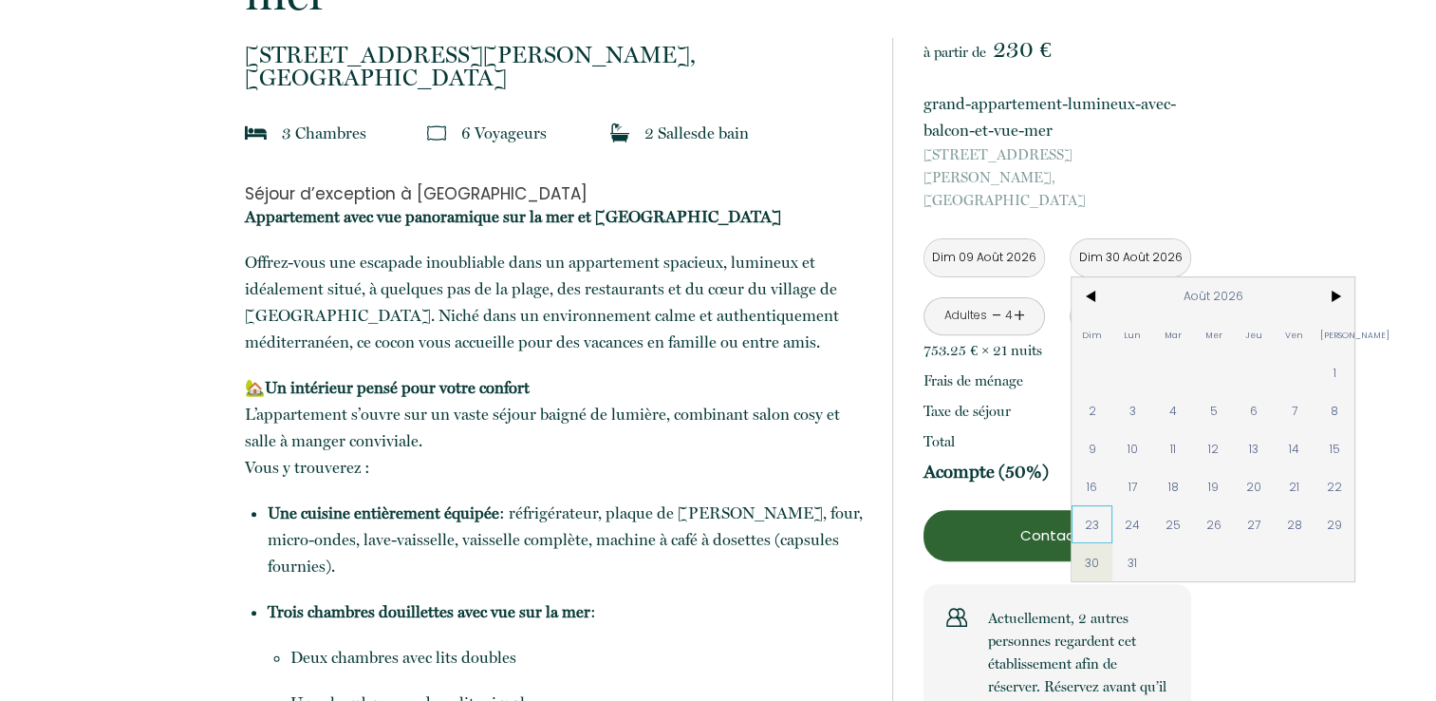
click at [1093, 507] on span "23" at bounding box center [1092, 524] width 41 height 38
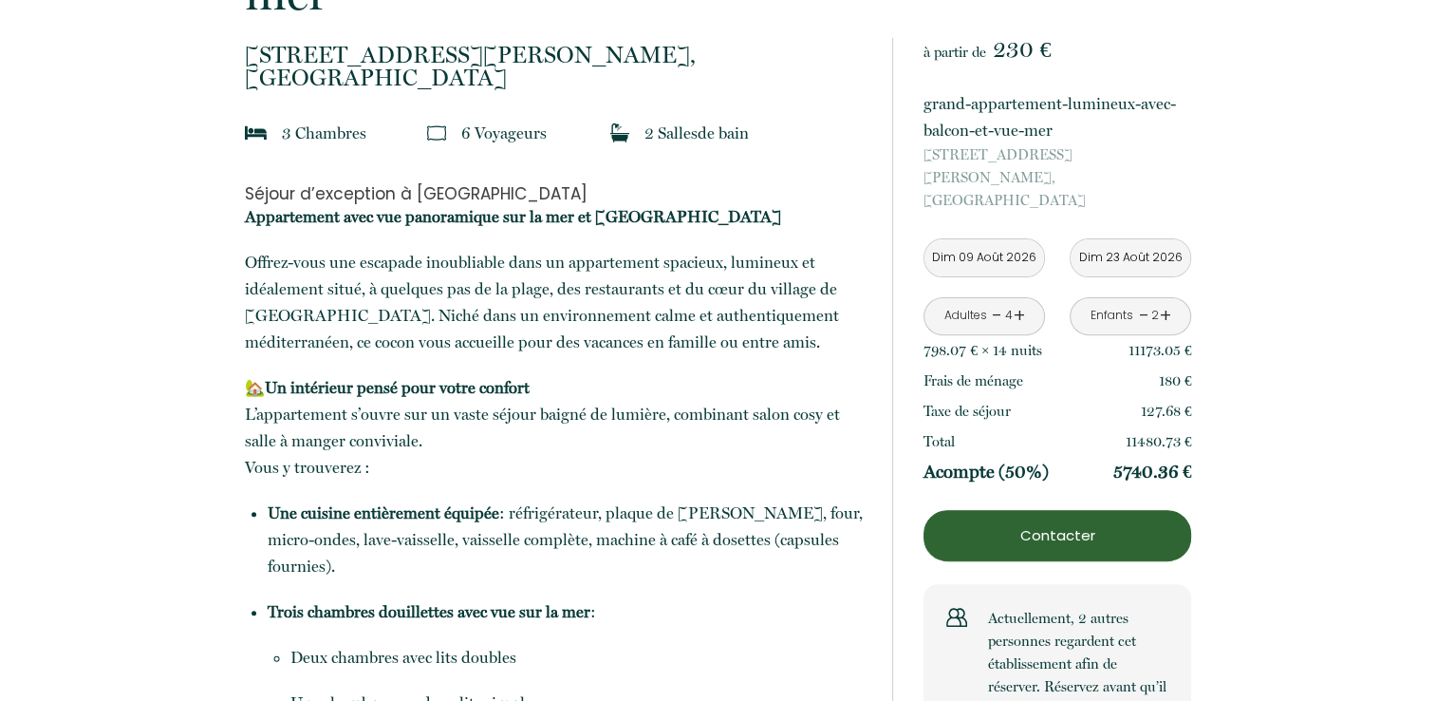
drag, startPoint x: 896, startPoint y: 368, endPoint x: 881, endPoint y: 180, distance: 188.6
click at [1084, 239] on input "Dim 23 Août 2026" at bounding box center [1131, 257] width 120 height 37
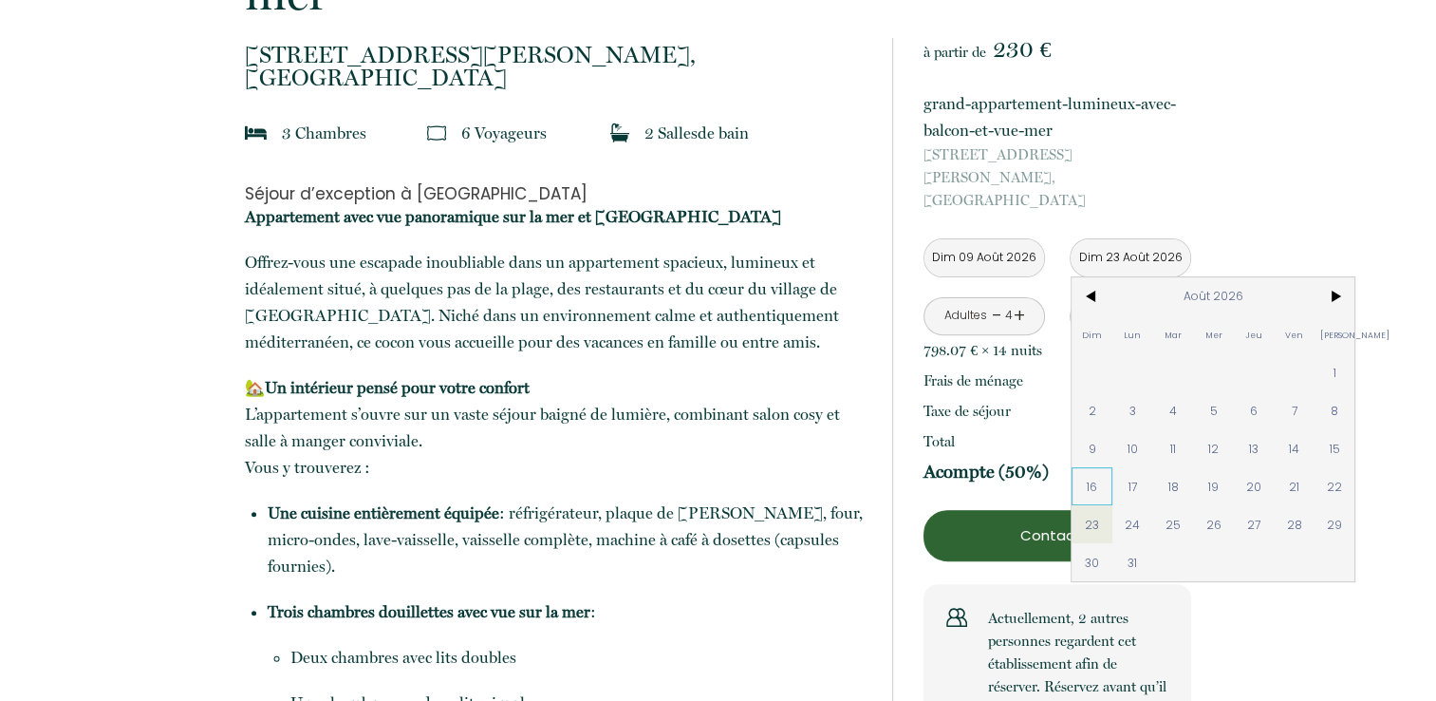
click at [1091, 467] on span "16" at bounding box center [1092, 486] width 41 height 38
type input "Dim 16 Août 2026"
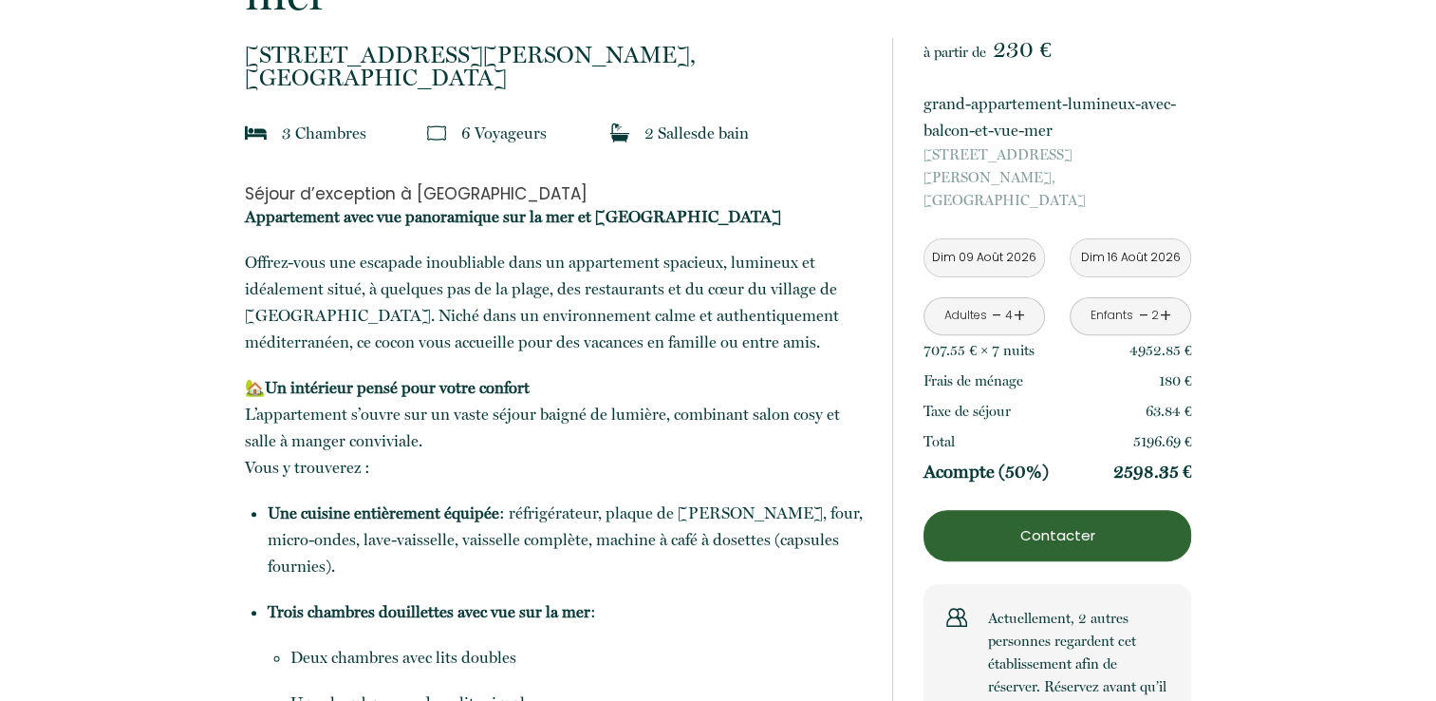
click at [1091, 462] on div "Acompte (50%) 2598.35 €" at bounding box center [1058, 472] width 268 height 30
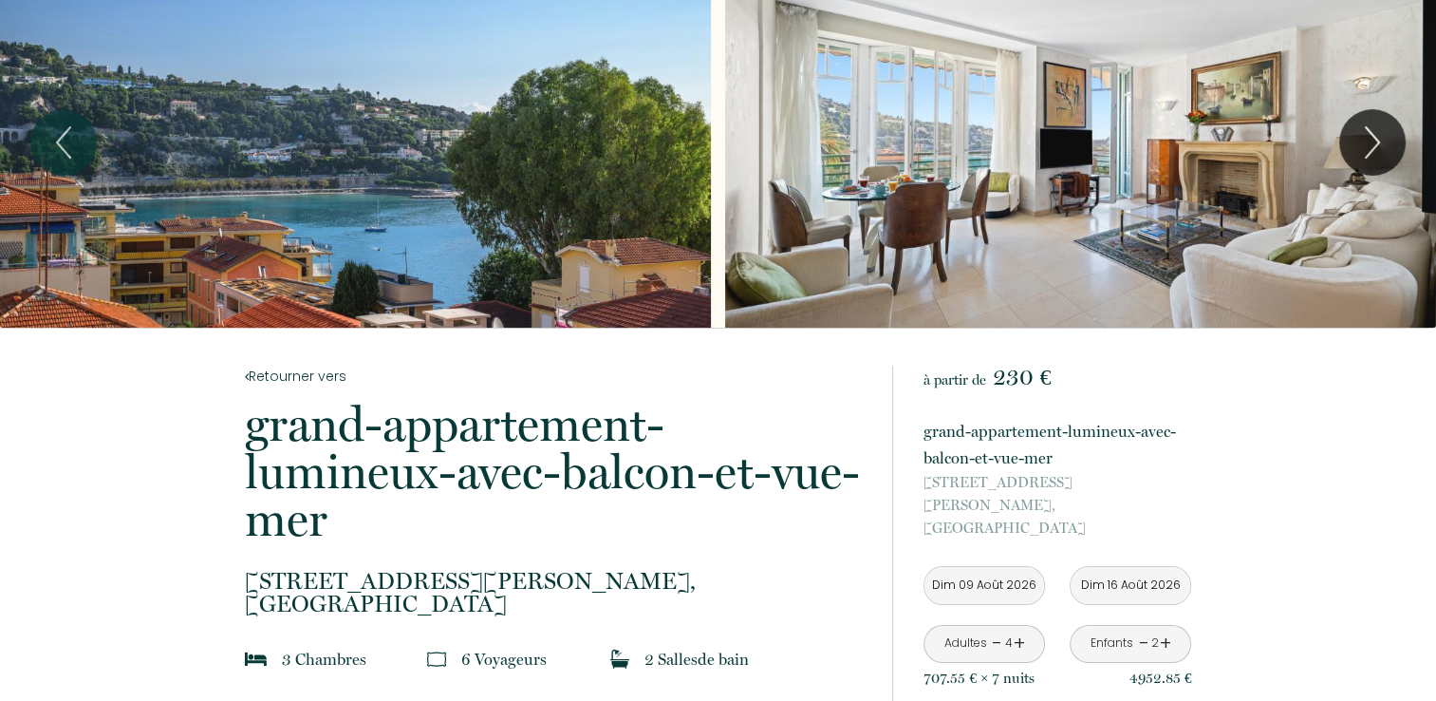
scroll to position [0, 0]
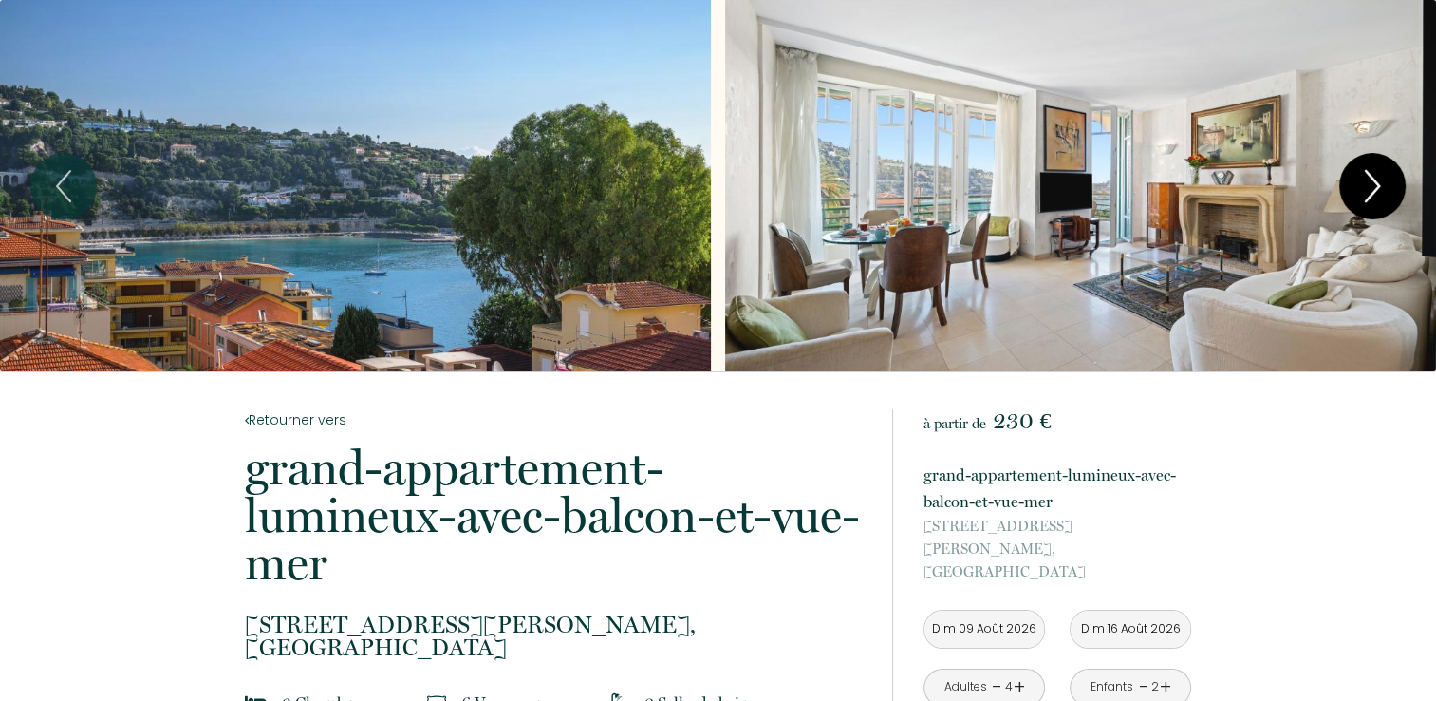
click at [1390, 198] on icon "Next" at bounding box center [1373, 186] width 40 height 57
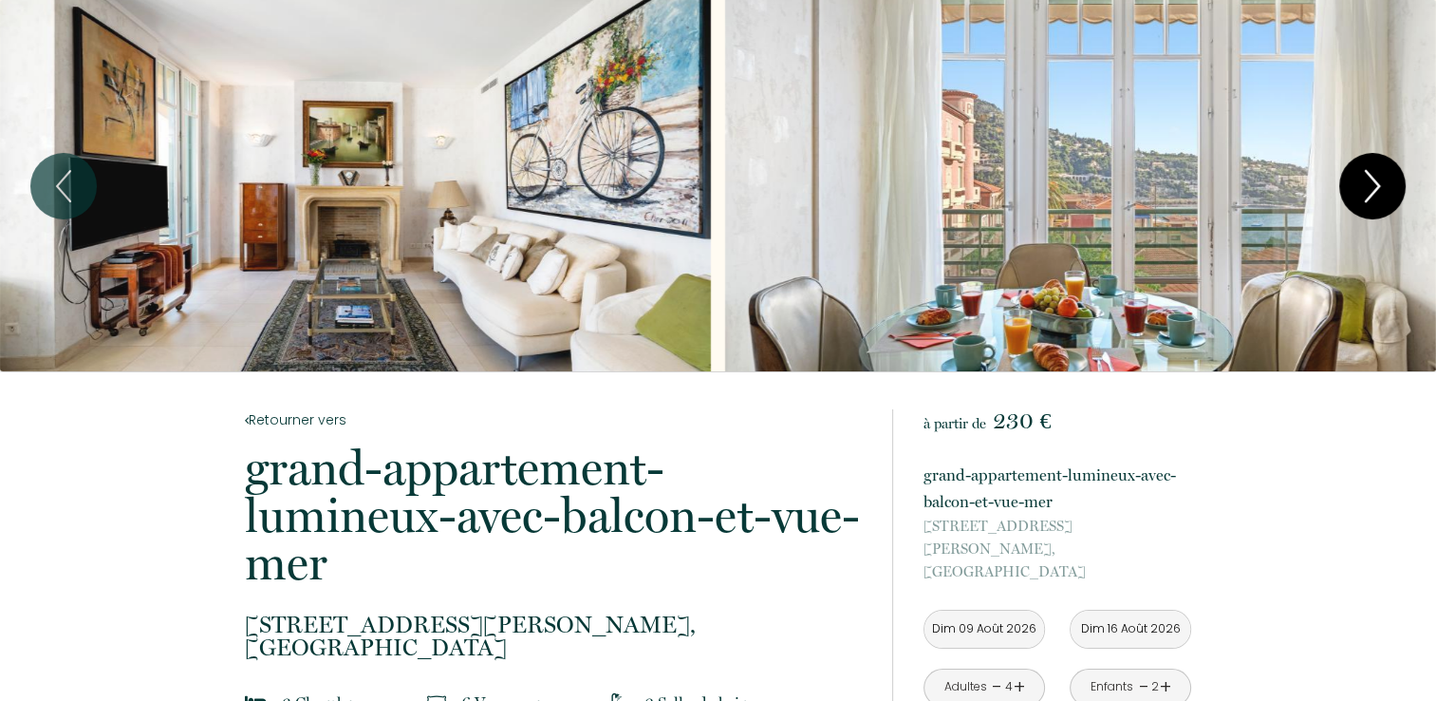
click at [1371, 192] on icon "Next" at bounding box center [1372, 186] width 13 height 30
